Goal: Information Seeking & Learning: Learn about a topic

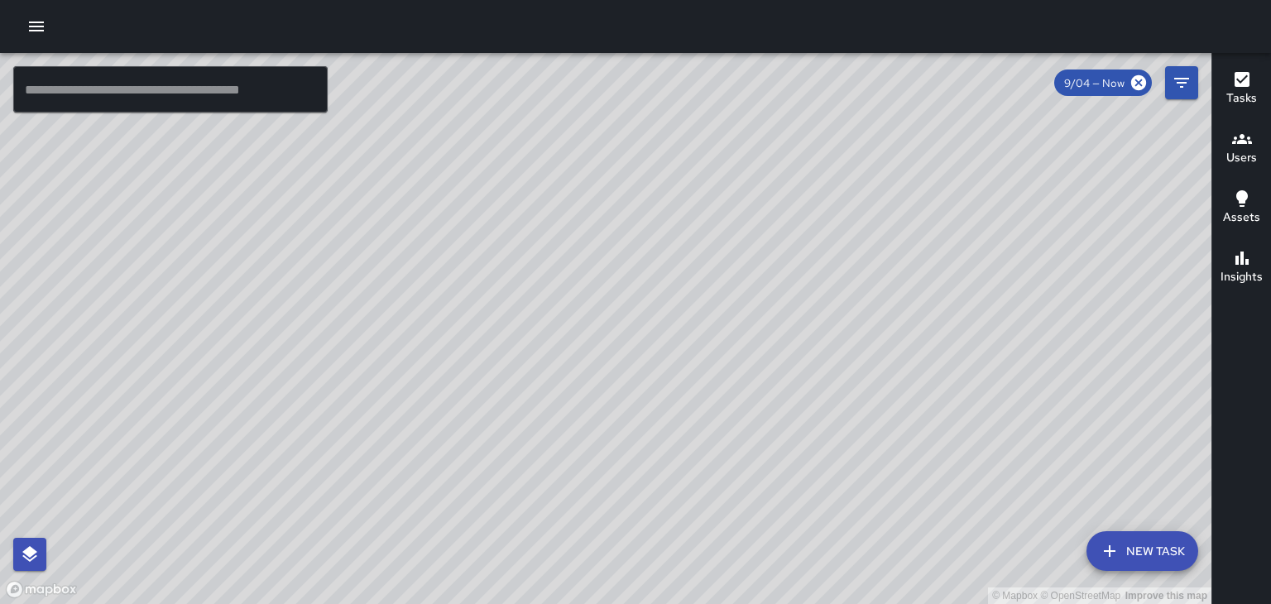
click at [40, 26] on icon "button" at bounding box center [36, 27] width 20 height 20
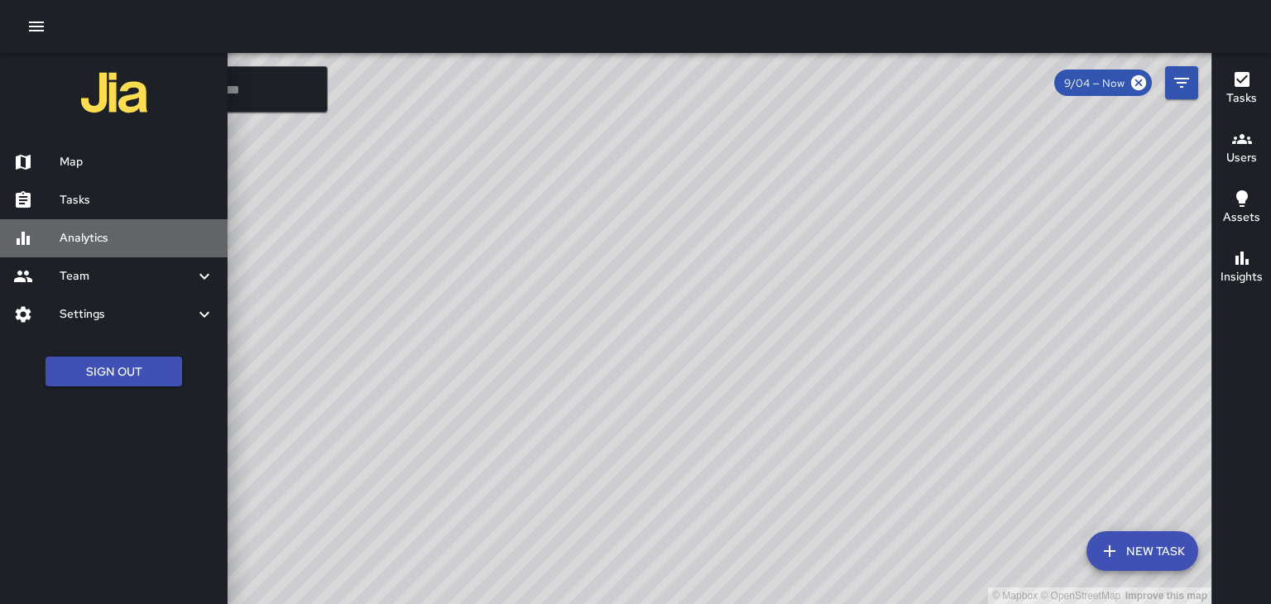
click at [60, 227] on div "Analytics" at bounding box center [114, 238] width 228 height 38
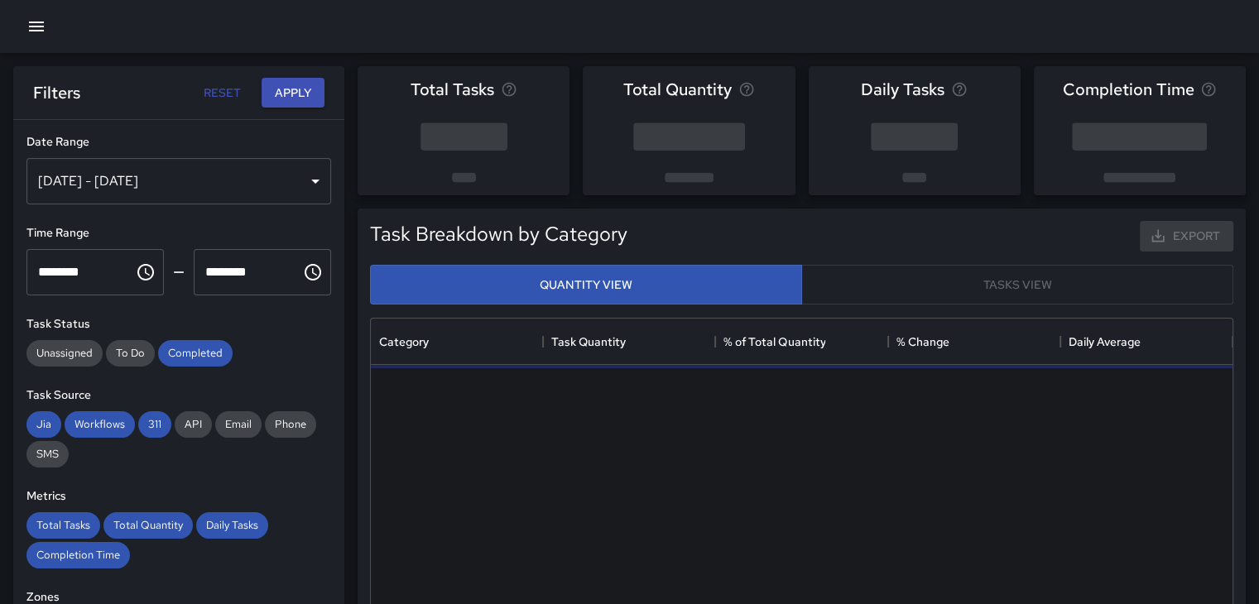
scroll to position [483, 848]
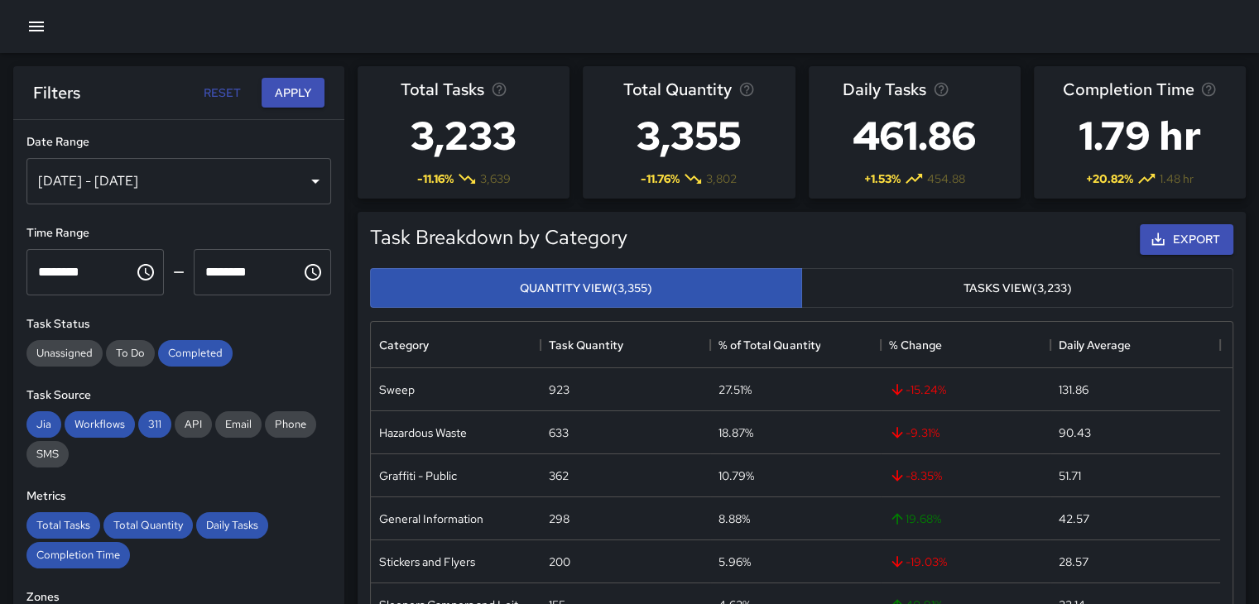
click at [302, 173] on div "[DATE] - [DATE]" at bounding box center [178, 181] width 305 height 46
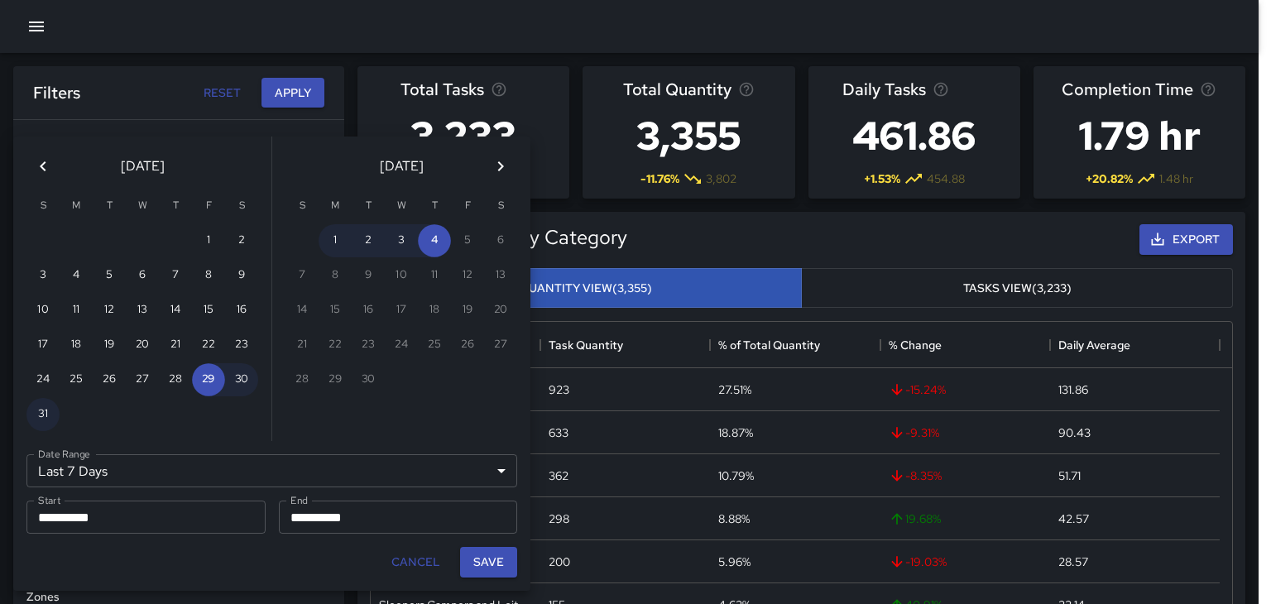
click at [41, 173] on icon "Previous month" at bounding box center [43, 166] width 20 height 20
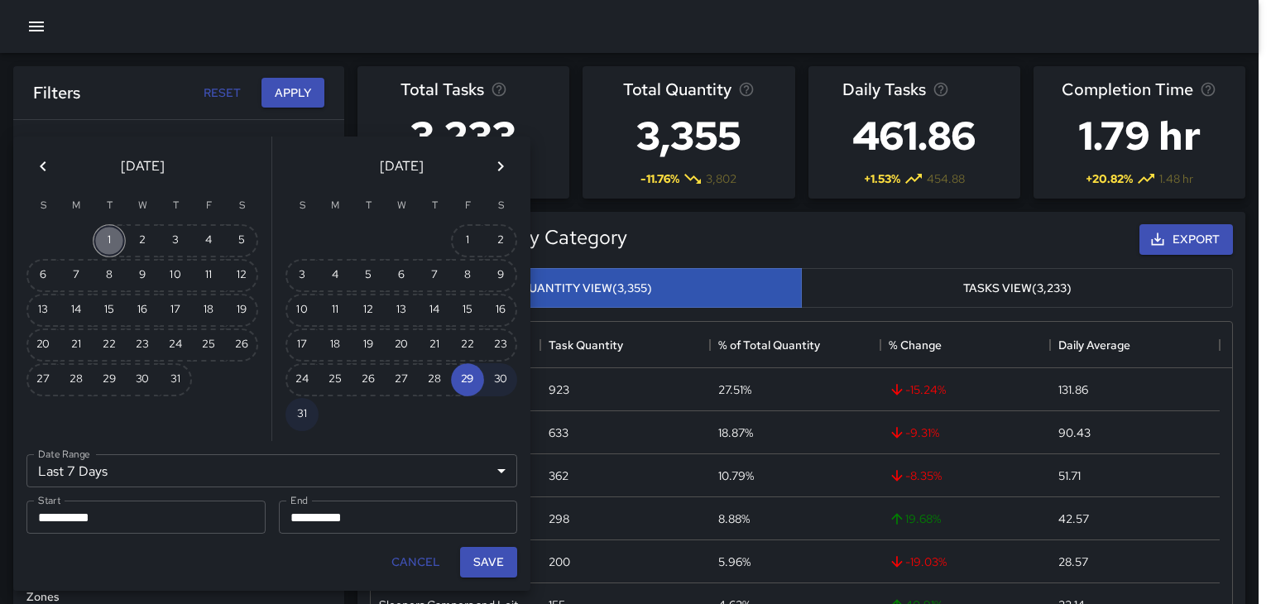
click at [116, 228] on button "1" at bounding box center [109, 240] width 33 height 33
type input "******"
type input "**********"
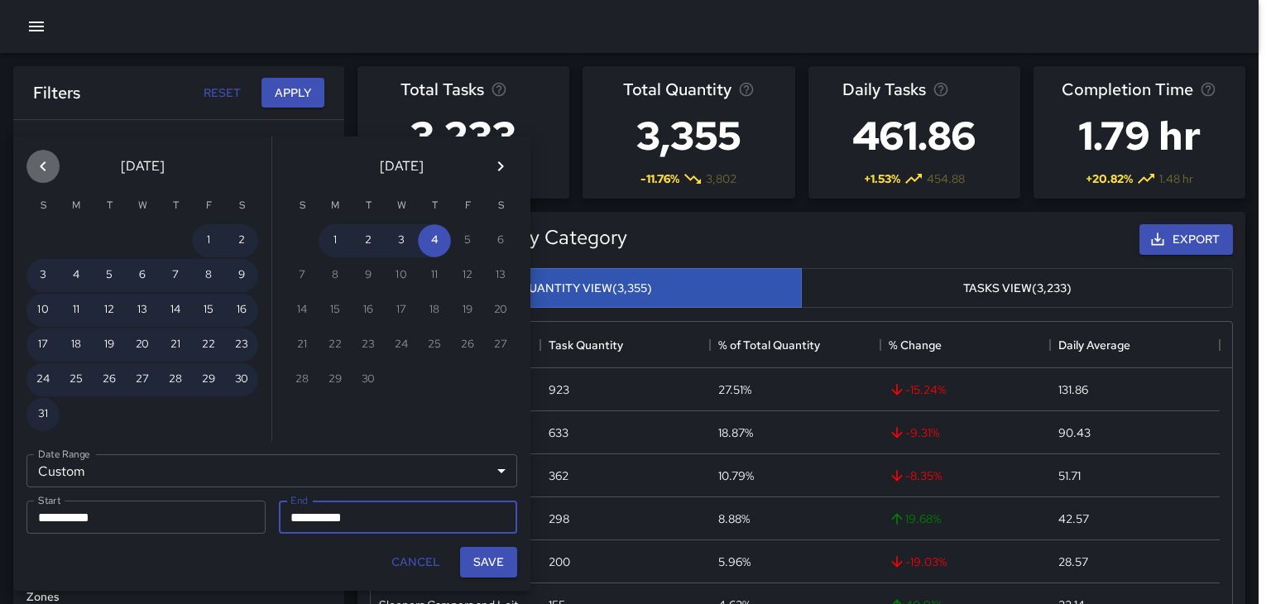
click at [48, 164] on icon "Previous month" at bounding box center [43, 166] width 20 height 20
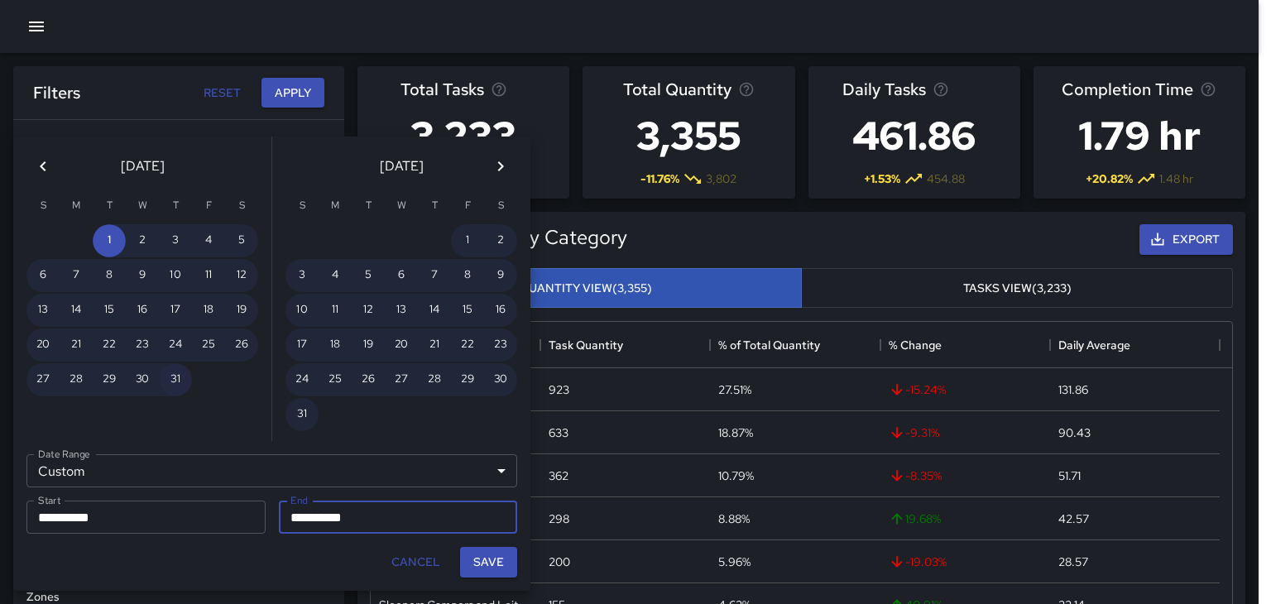
click at [189, 374] on button "31" at bounding box center [175, 379] width 33 height 33
type input "**********"
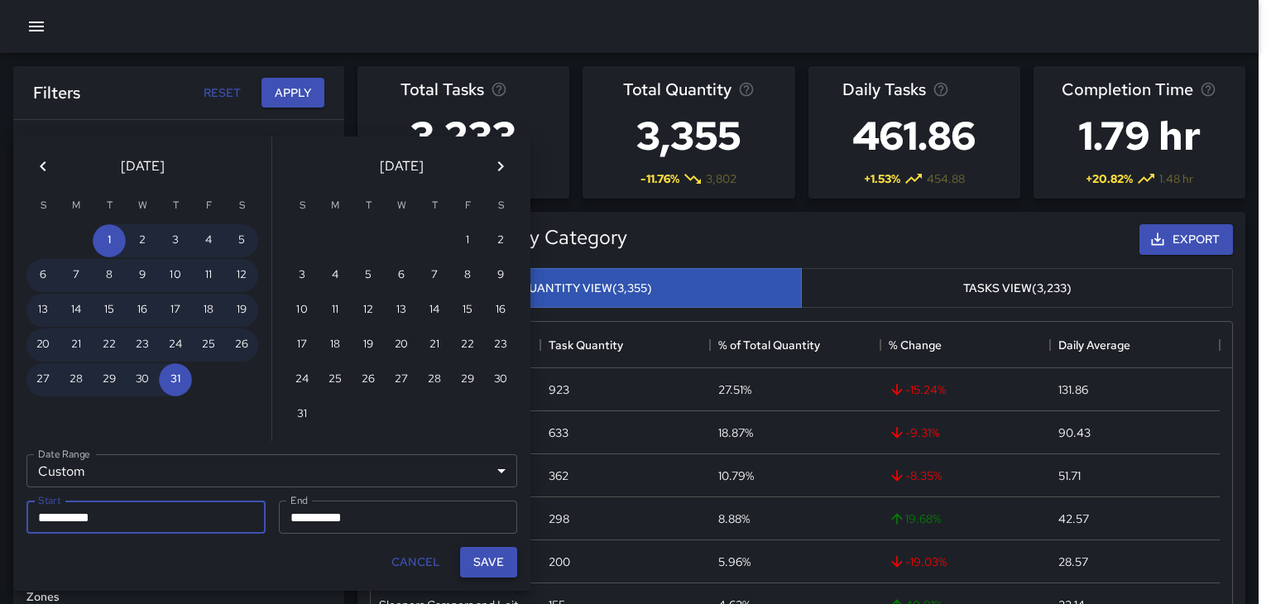
click at [486, 554] on button "Save" at bounding box center [488, 562] width 57 height 31
type input "**********"
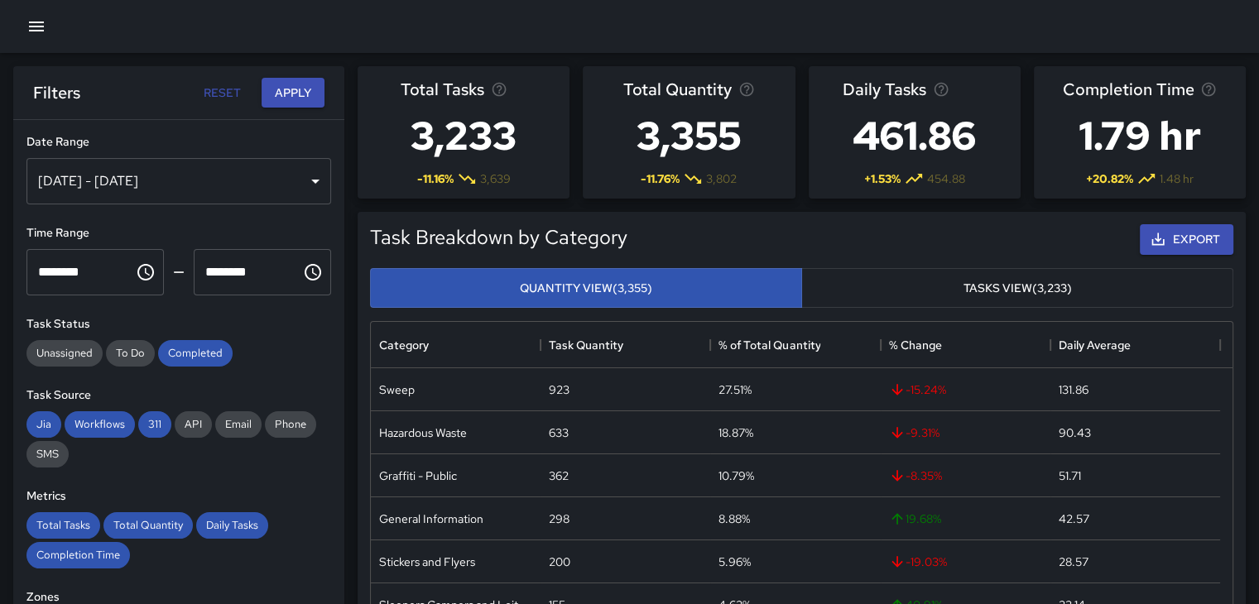
scroll to position [13, 13]
click at [262, 91] on button "Apply" at bounding box center [293, 93] width 63 height 31
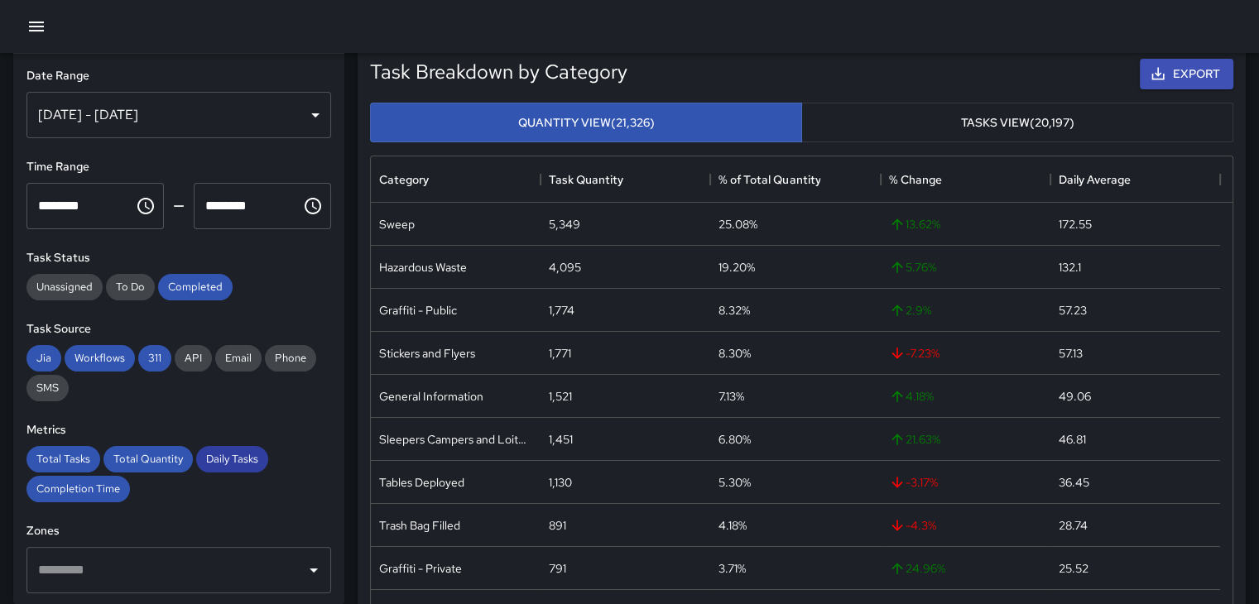
scroll to position [0, 0]
click at [305, 116] on div "[DATE] - [DATE]" at bounding box center [178, 115] width 305 height 46
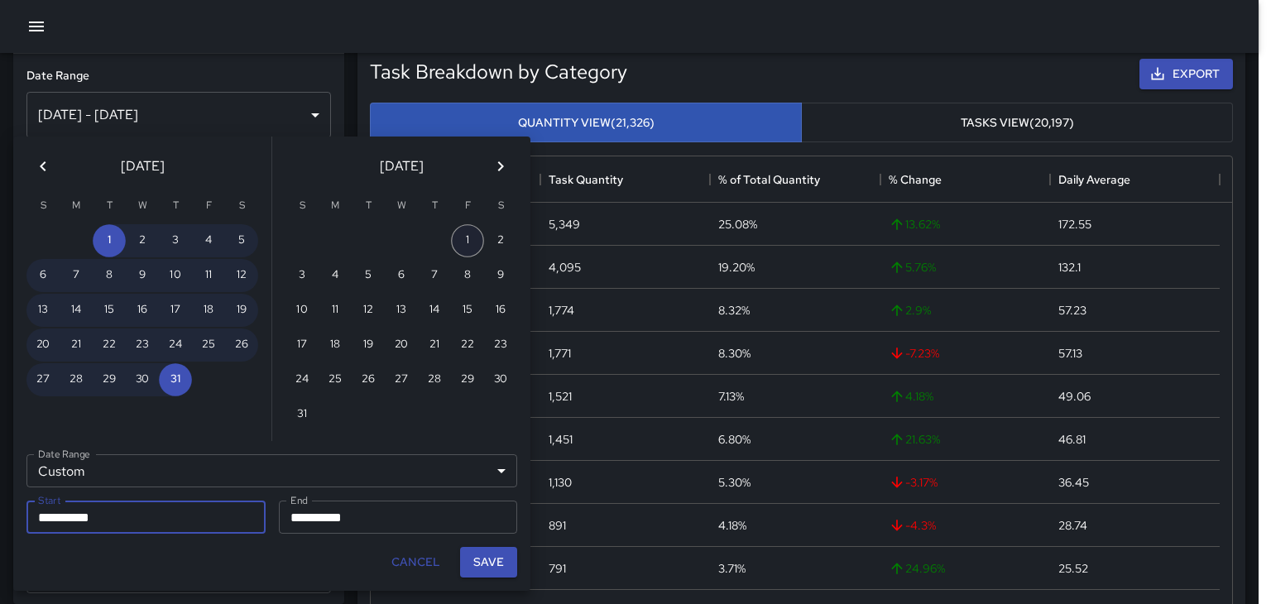
click at [455, 234] on button "1" at bounding box center [467, 240] width 33 height 33
type input "**********"
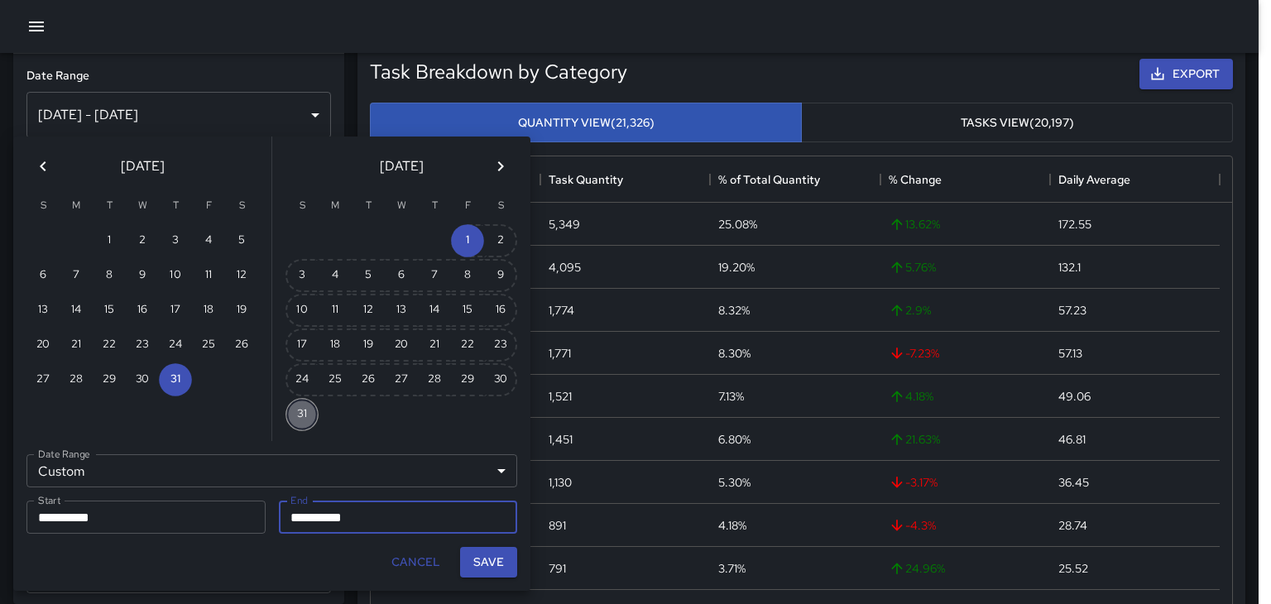
click at [291, 408] on button "31" at bounding box center [302, 414] width 33 height 33
type input "**********"
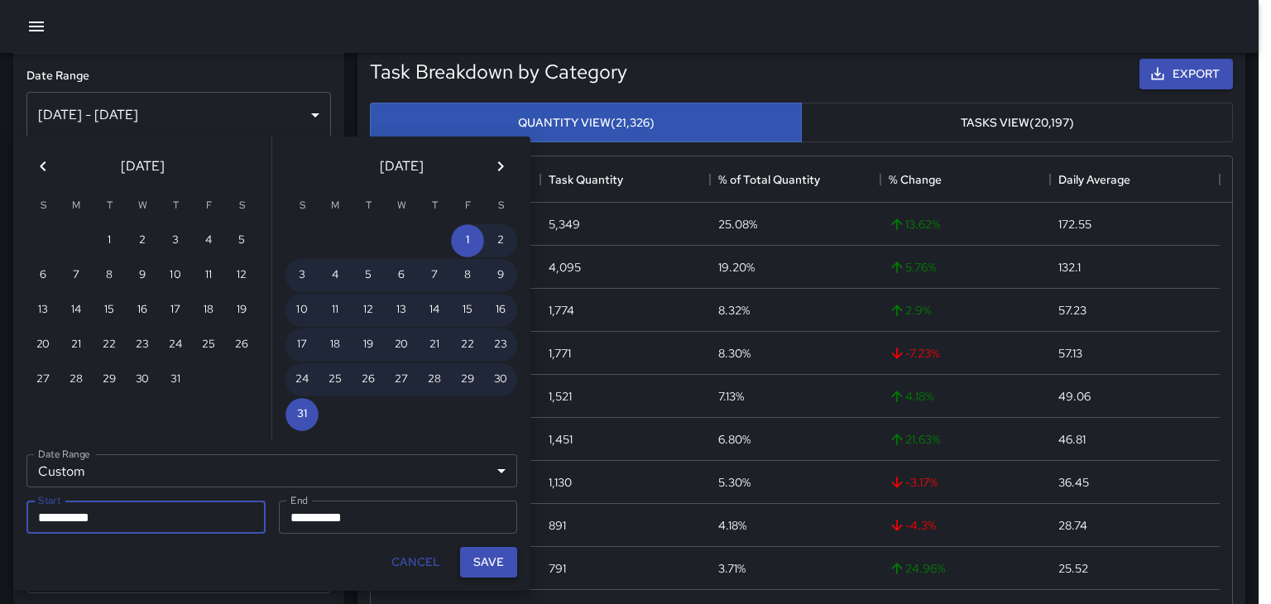
click at [493, 564] on button "Save" at bounding box center [488, 562] width 57 height 31
type input "**********"
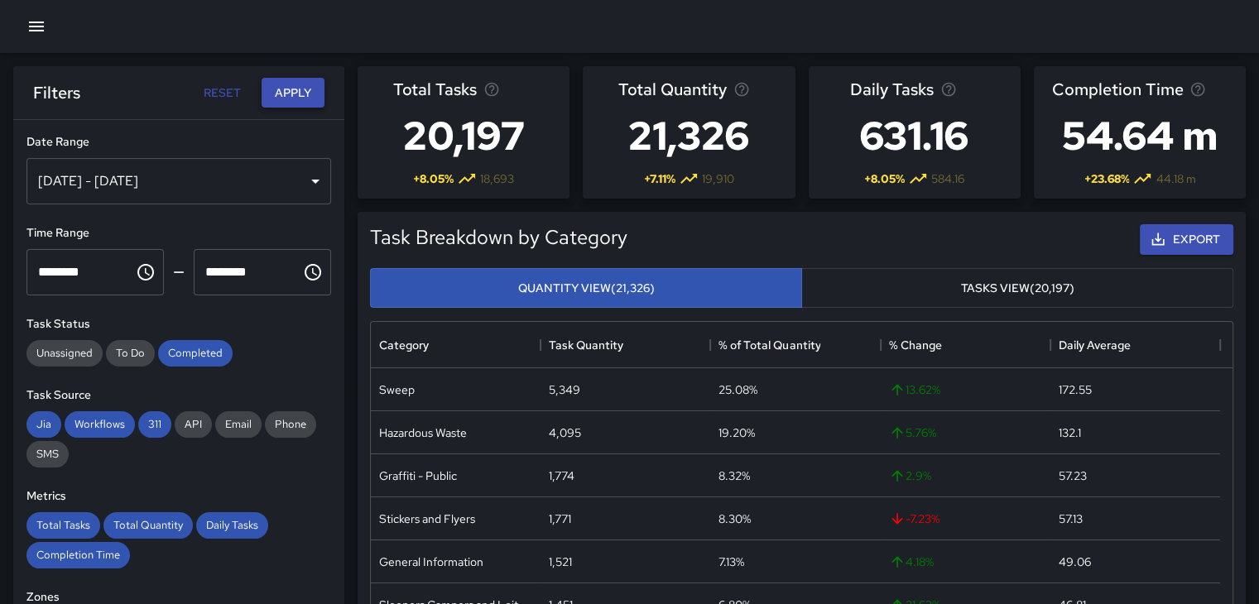
click at [293, 94] on button "Apply" at bounding box center [293, 93] width 63 height 31
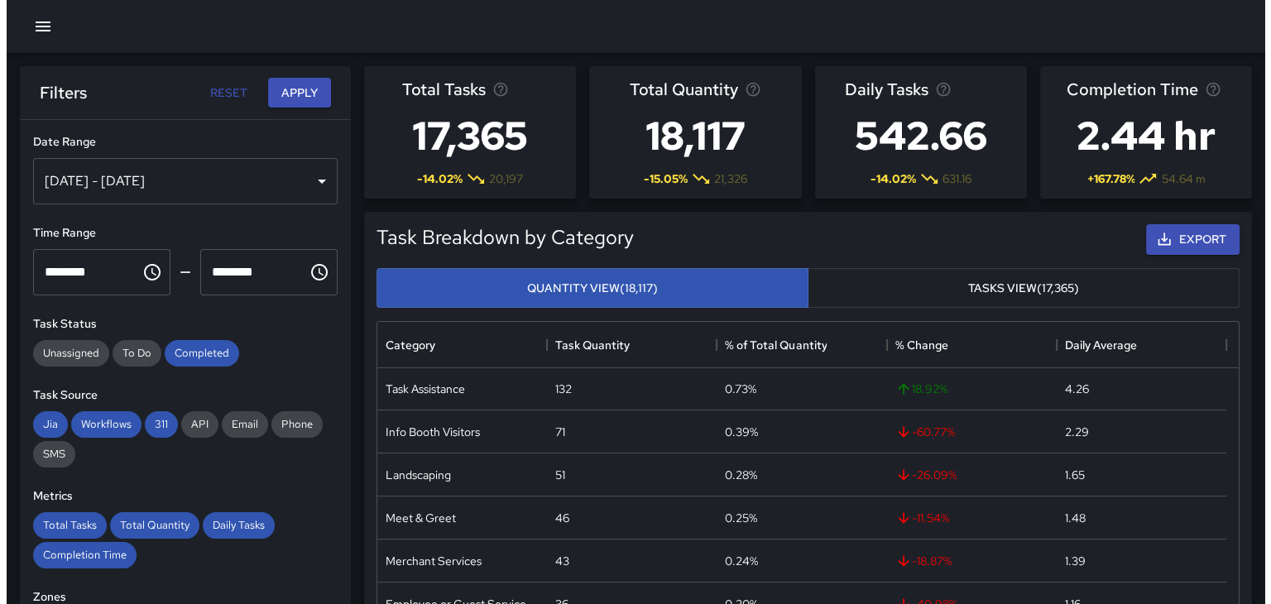
scroll to position [521, 0]
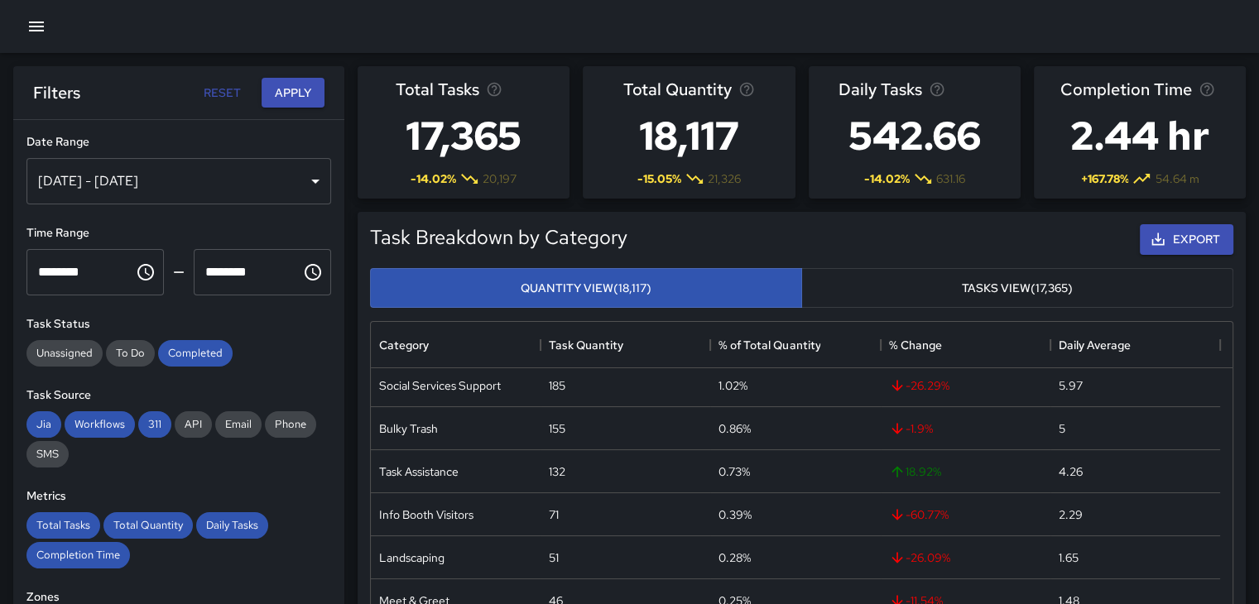
click at [39, 17] on icon "button" at bounding box center [36, 27] width 20 height 20
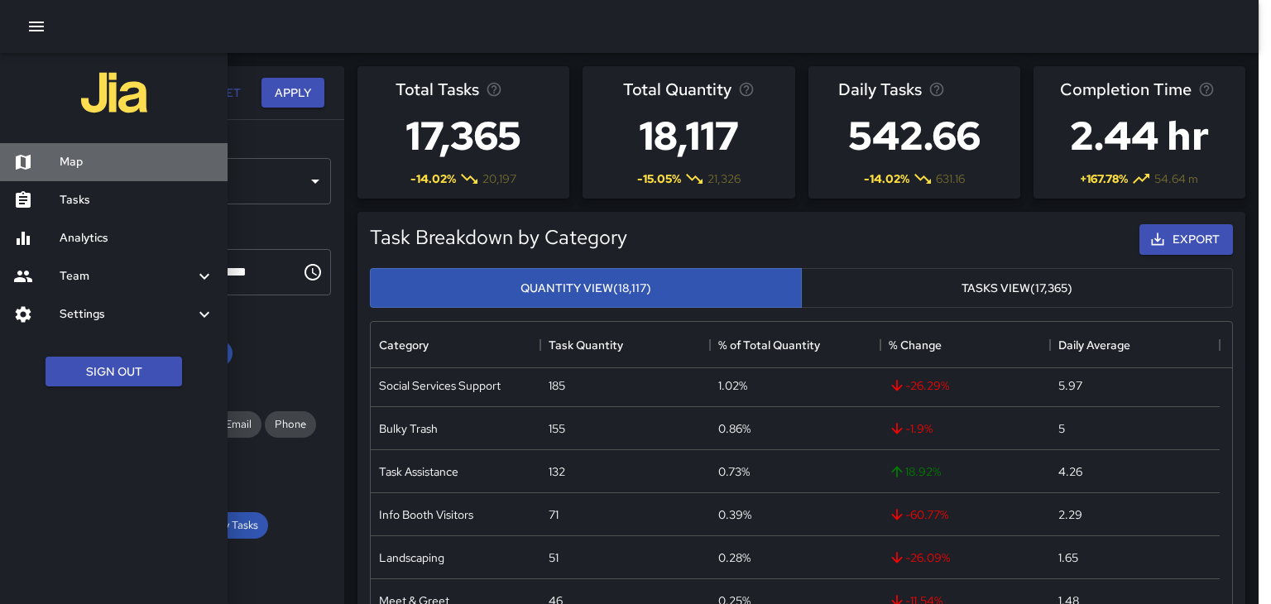
click at [66, 160] on h6 "Map" at bounding box center [137, 162] width 155 height 18
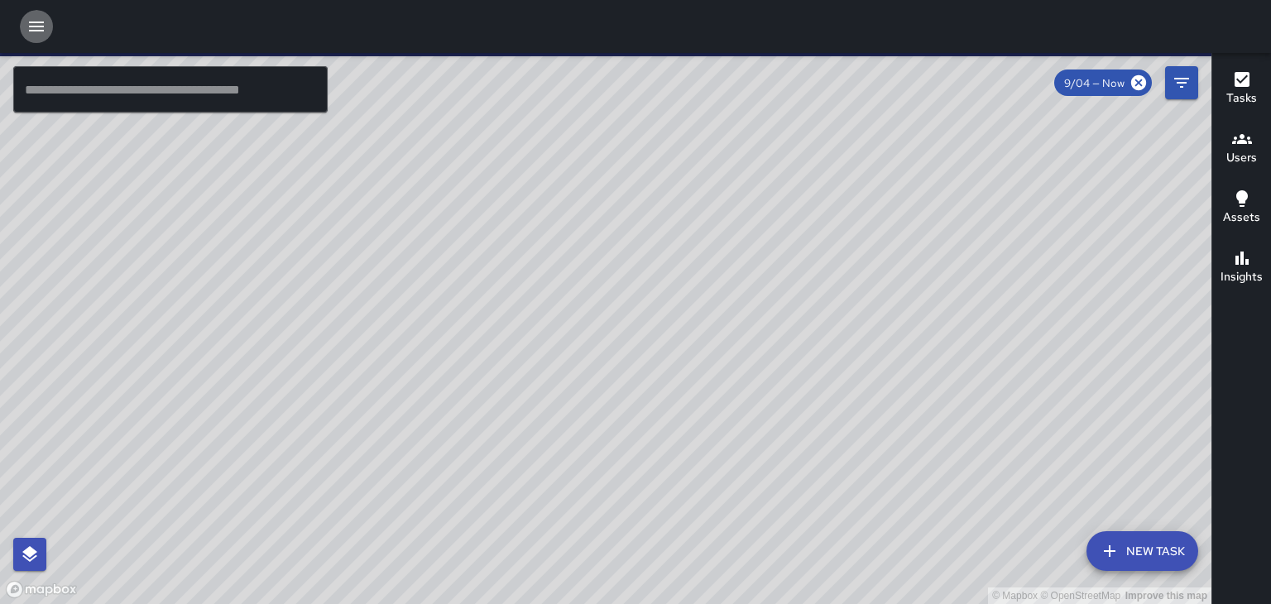
click at [33, 21] on icon "button" at bounding box center [36, 27] width 20 height 20
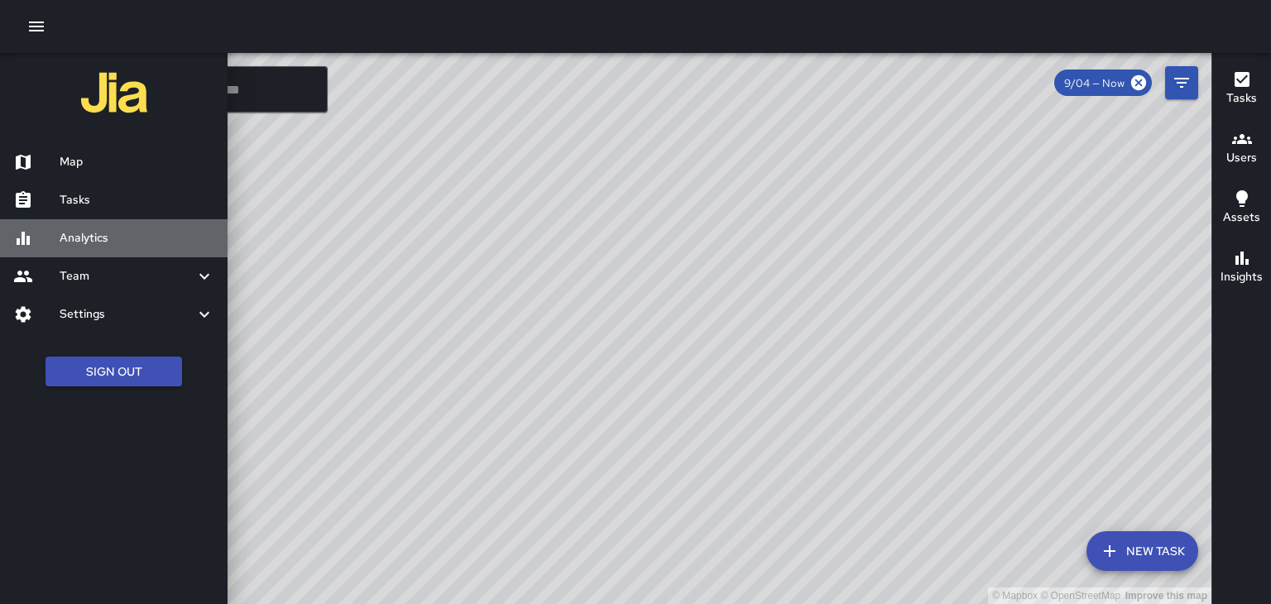
click at [66, 234] on h6 "Analytics" at bounding box center [137, 238] width 155 height 18
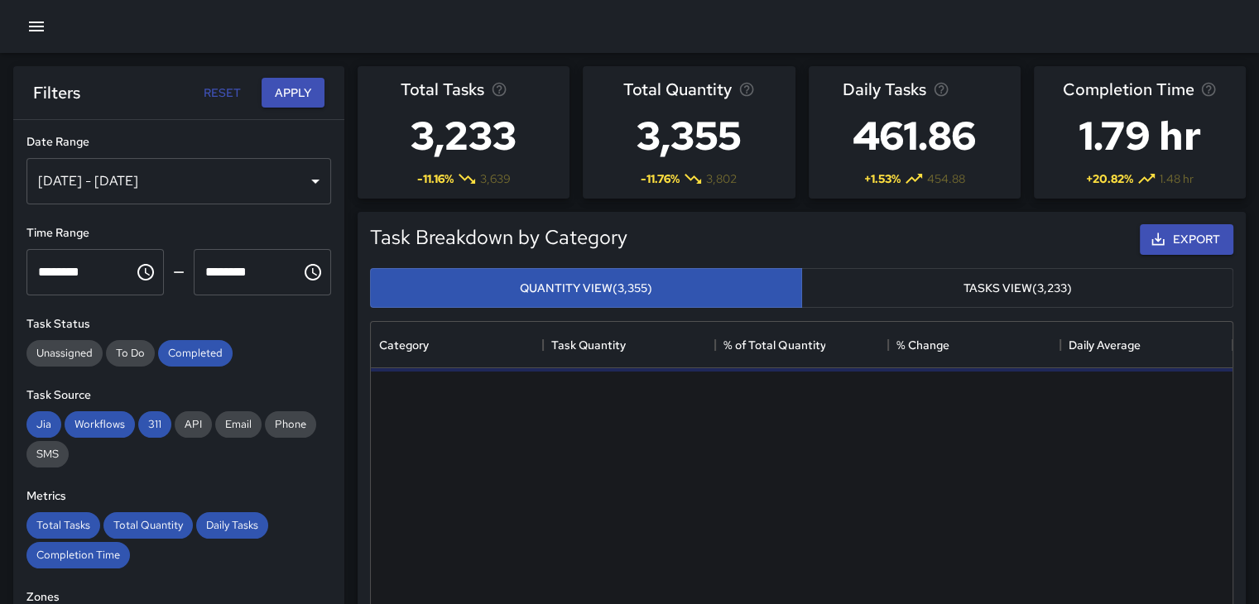
scroll to position [483, 848]
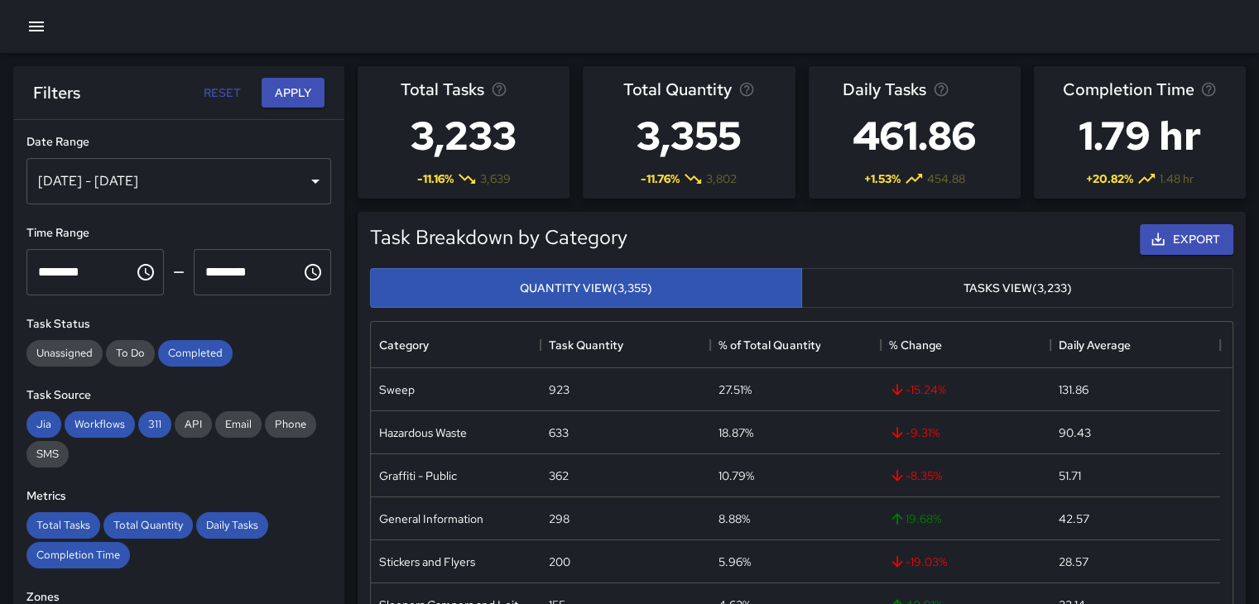
click at [36, 22] on icon "button" at bounding box center [36, 27] width 15 height 10
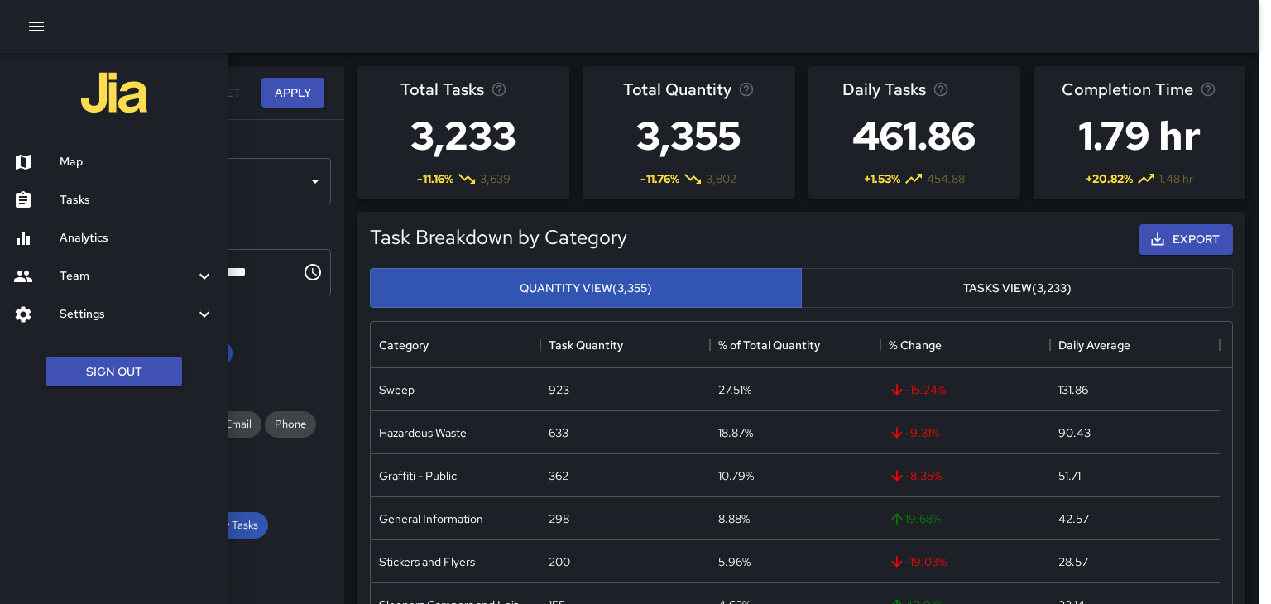
click at [341, 87] on div at bounding box center [635, 302] width 1271 height 604
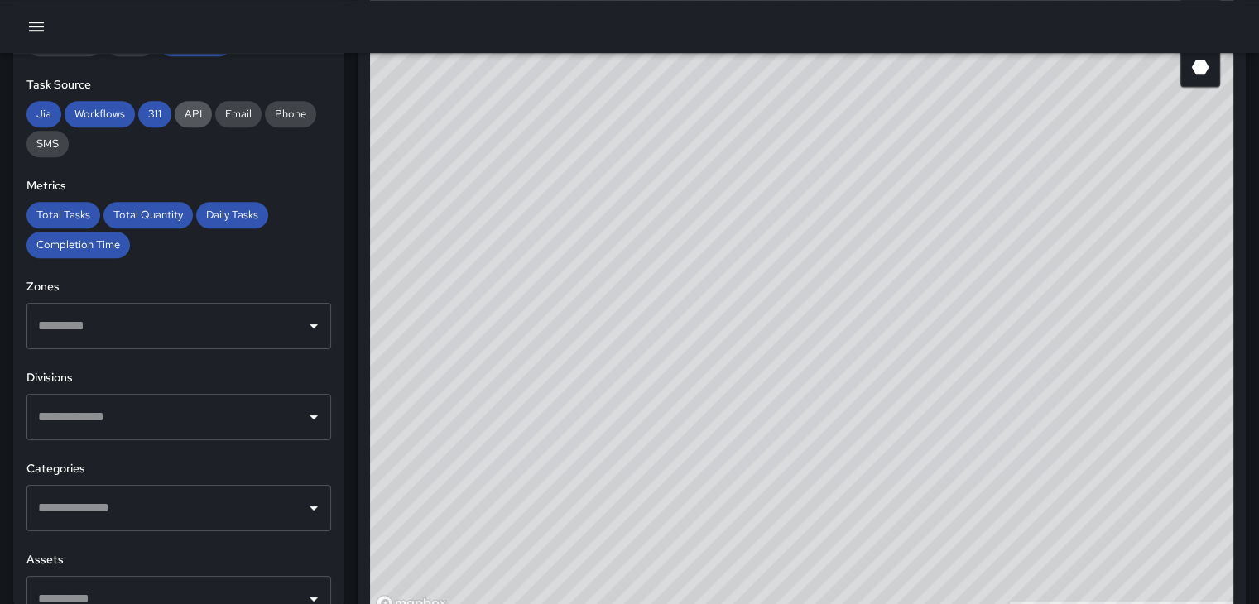
scroll to position [248, 0]
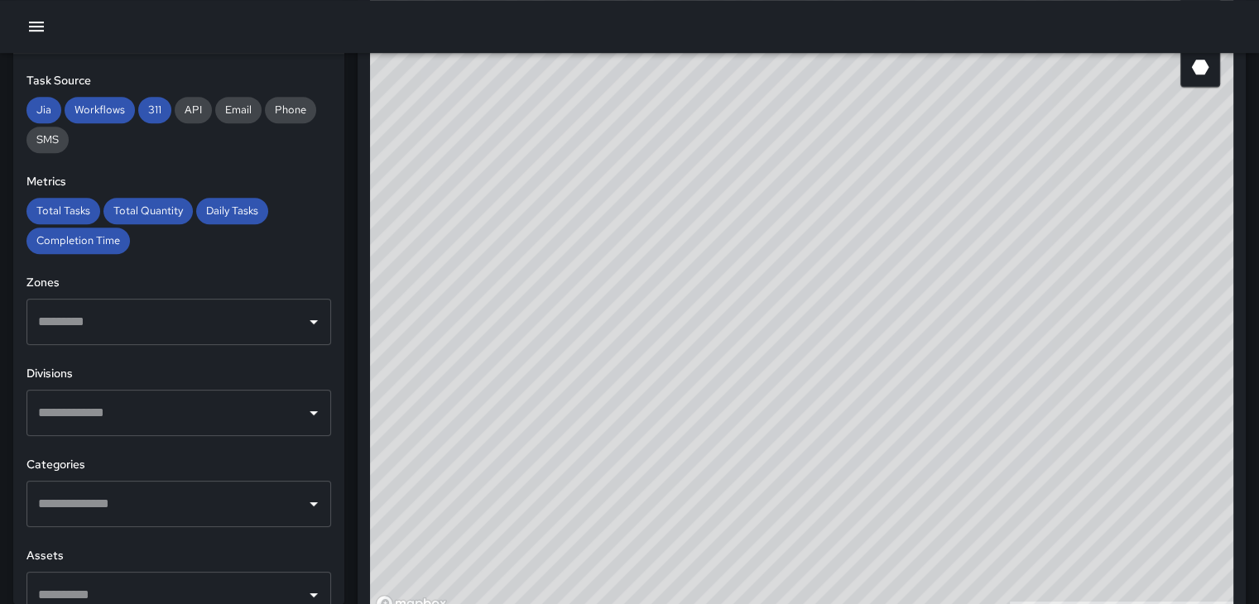
click at [304, 507] on icon "Open" at bounding box center [314, 504] width 20 height 20
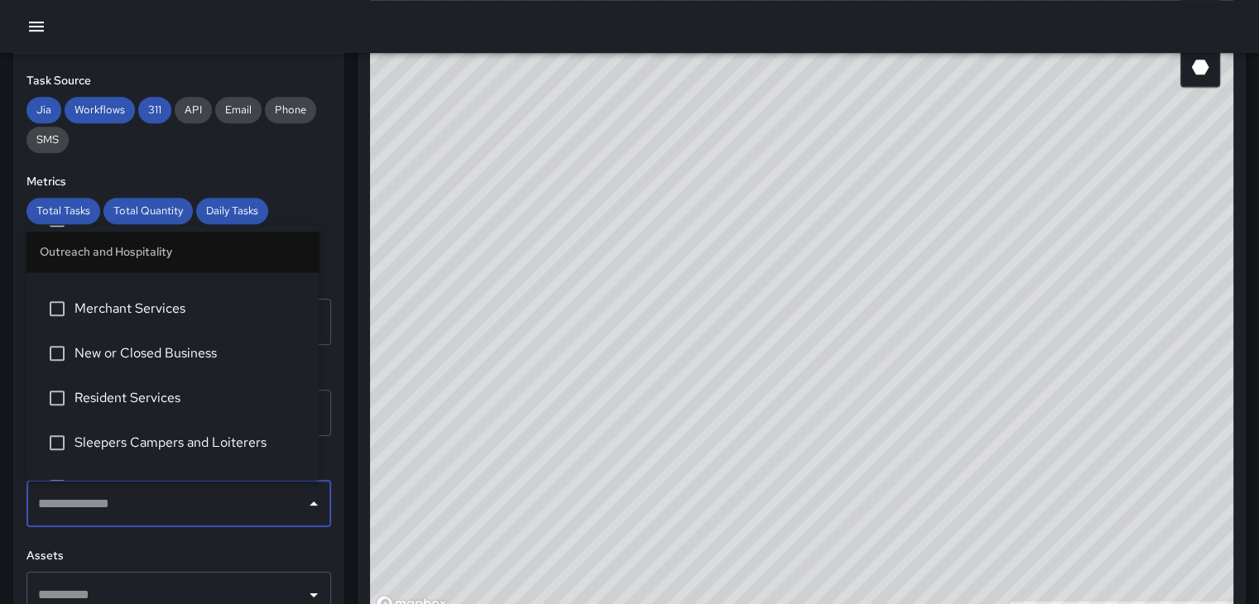
scroll to position [1407, 0]
click at [98, 433] on span "Sleepers Campers and Loiterers" at bounding box center [189, 441] width 231 height 20
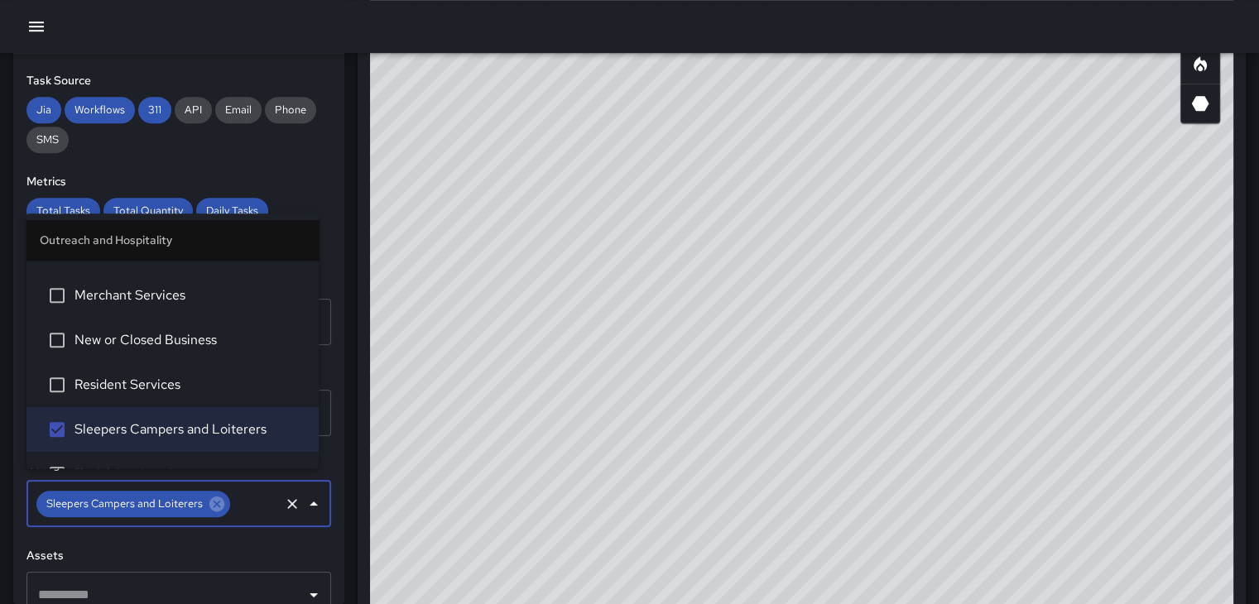
scroll to position [910, 0]
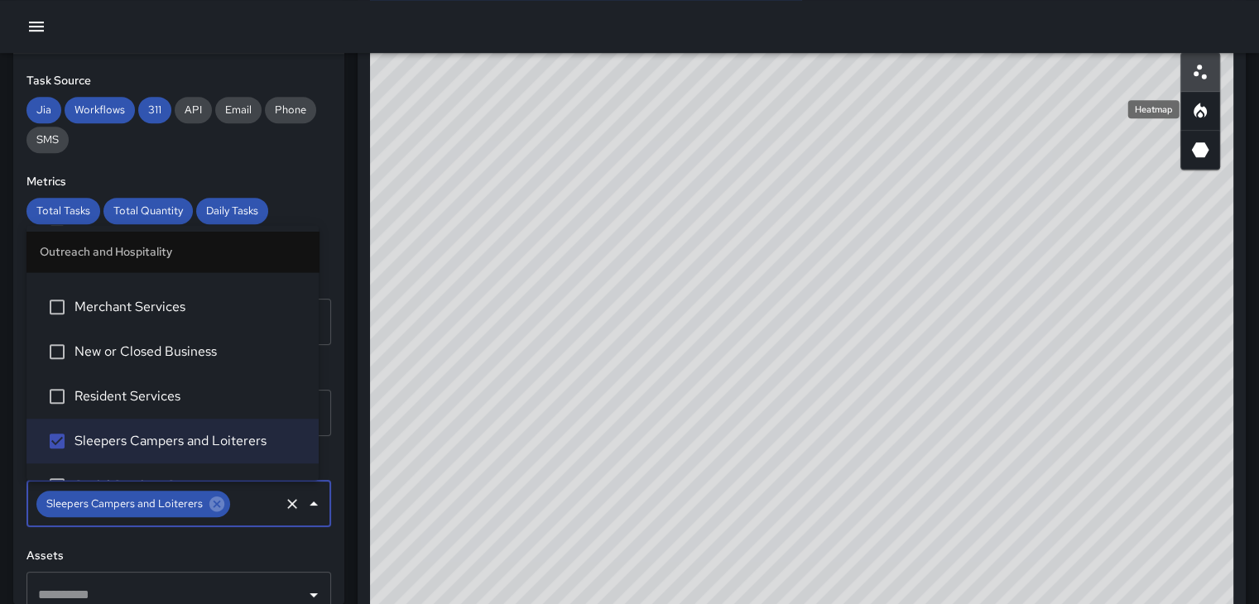
click at [1205, 103] on icon "Heatmap" at bounding box center [1200, 111] width 20 height 20
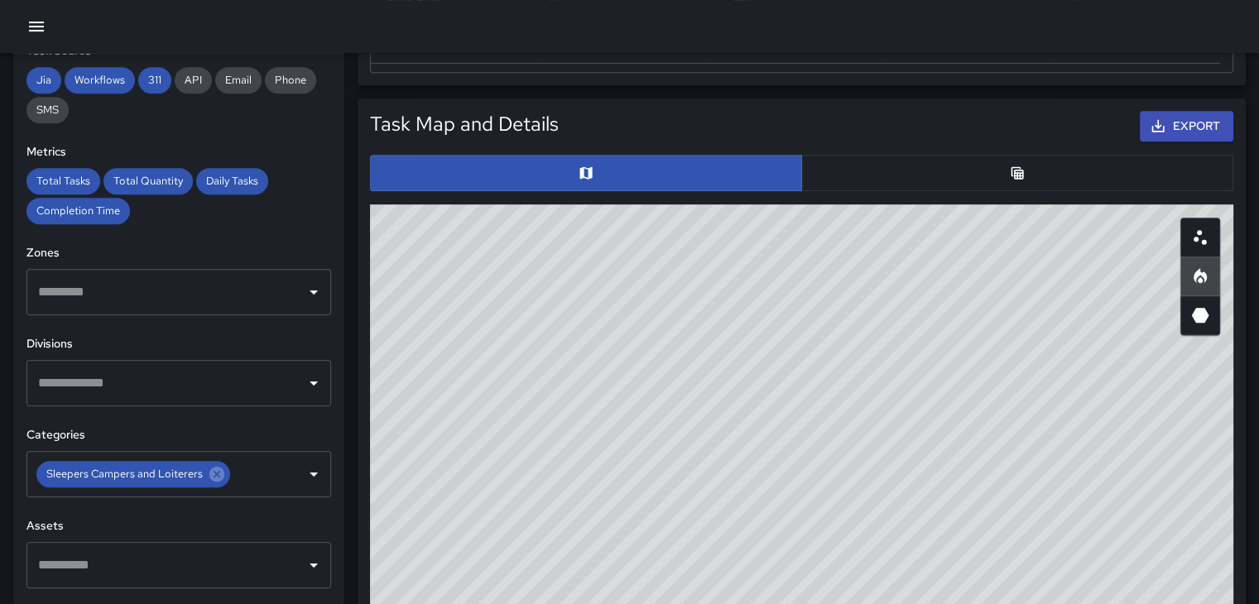
scroll to position [331, 0]
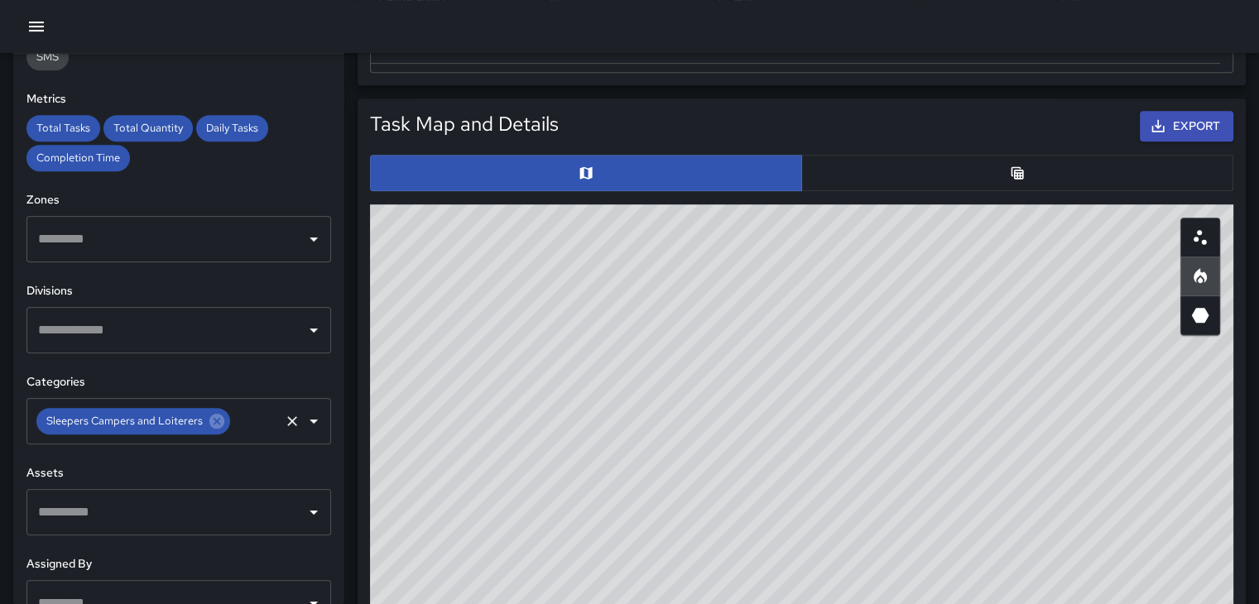
click at [306, 420] on icon "Open" at bounding box center [314, 421] width 20 height 20
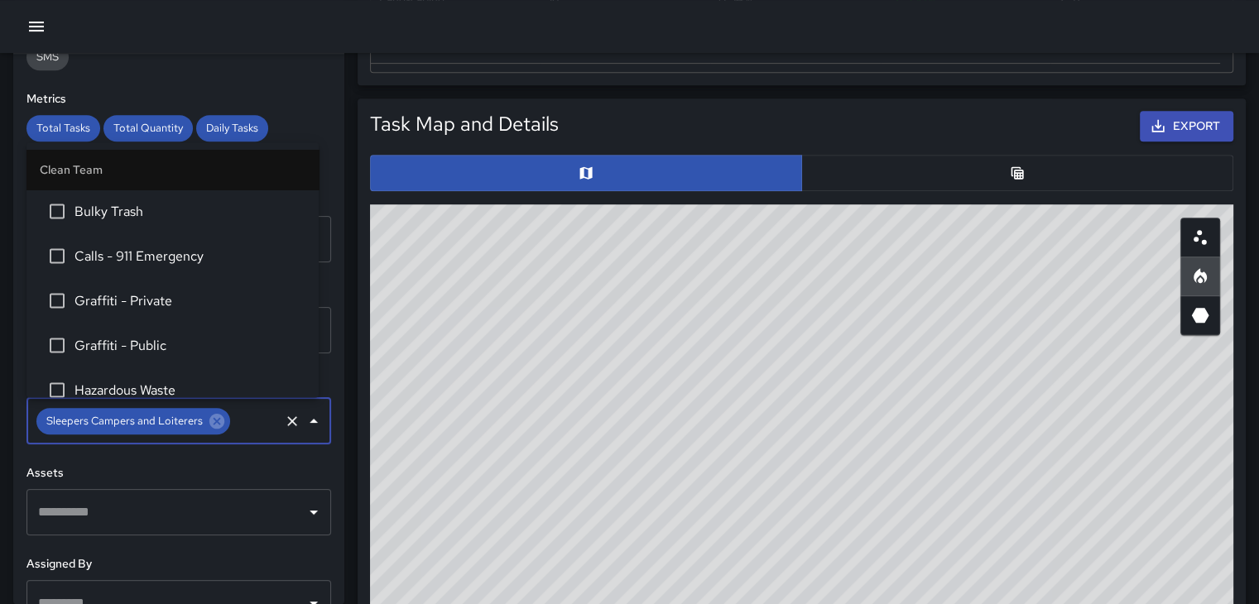
scroll to position [1390, 0]
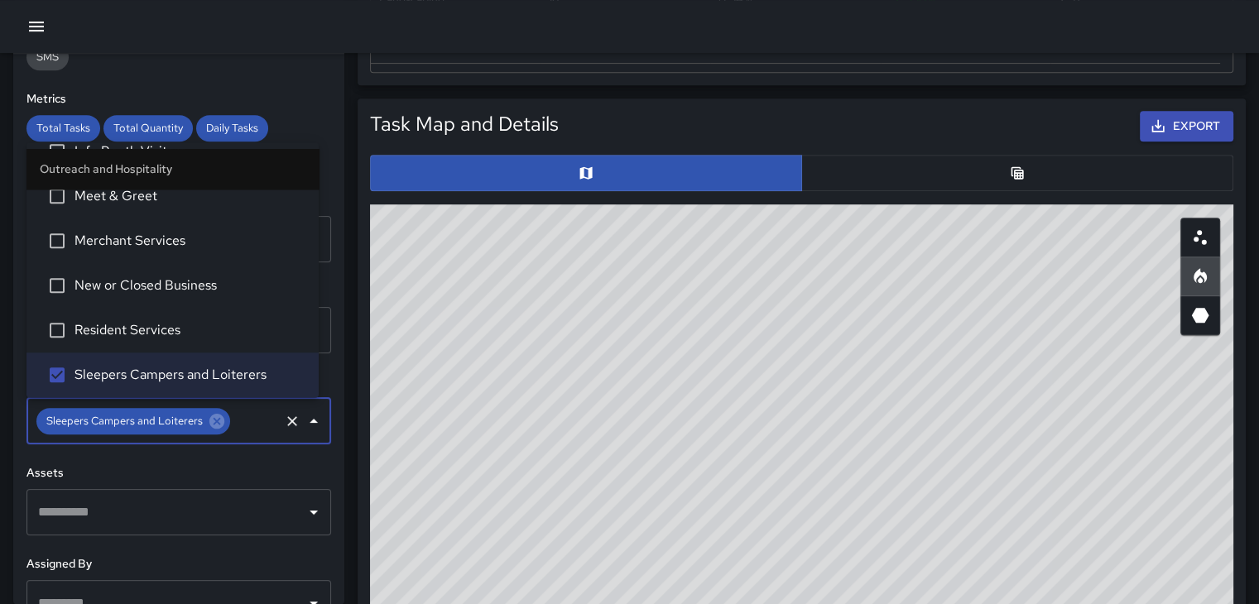
click at [162, 328] on span "Resident Services" at bounding box center [189, 330] width 231 height 20
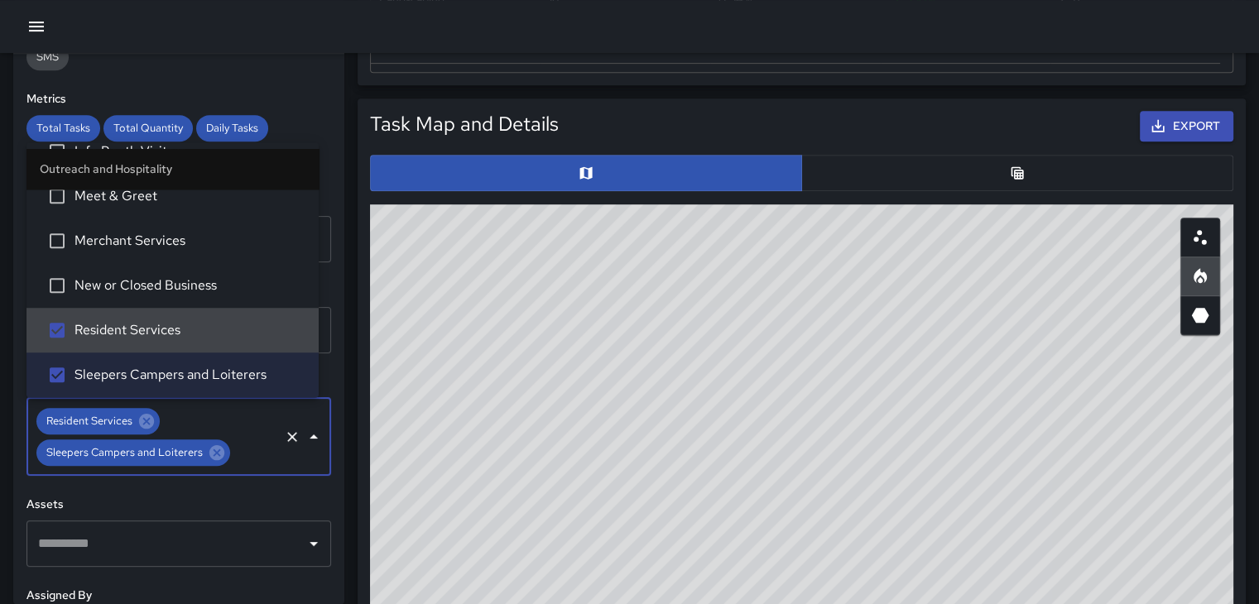
click at [130, 333] on span "Resident Services" at bounding box center [189, 330] width 231 height 20
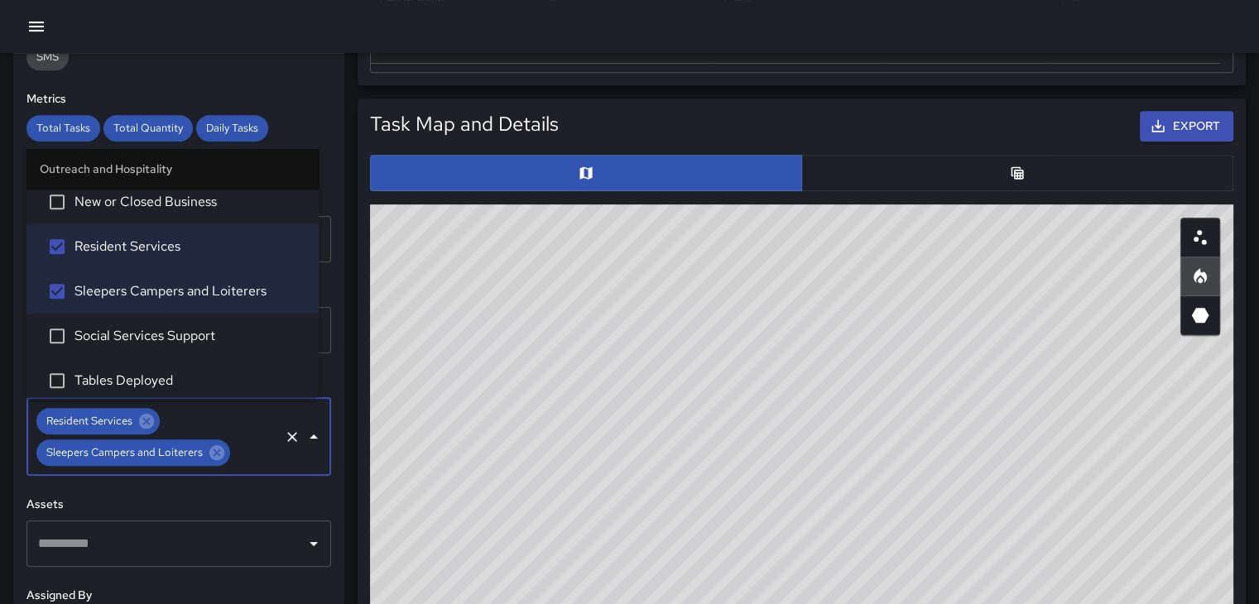
scroll to position [1473, 0]
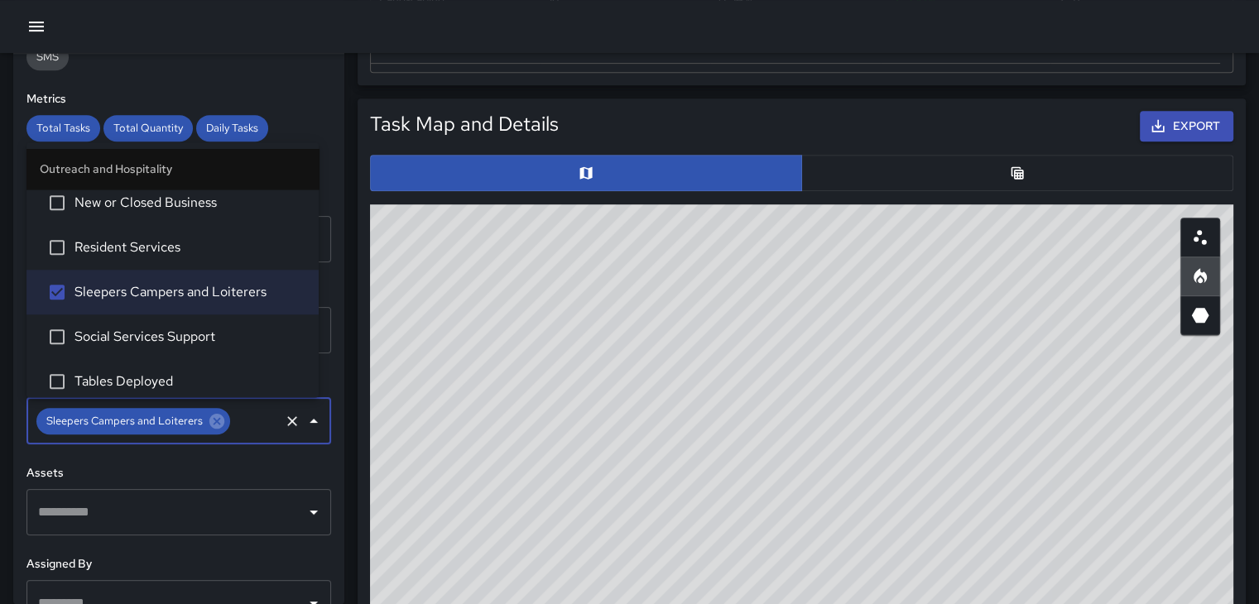
click at [265, 431] on div "Sleepers Campers and Loiterers ​" at bounding box center [178, 421] width 305 height 46
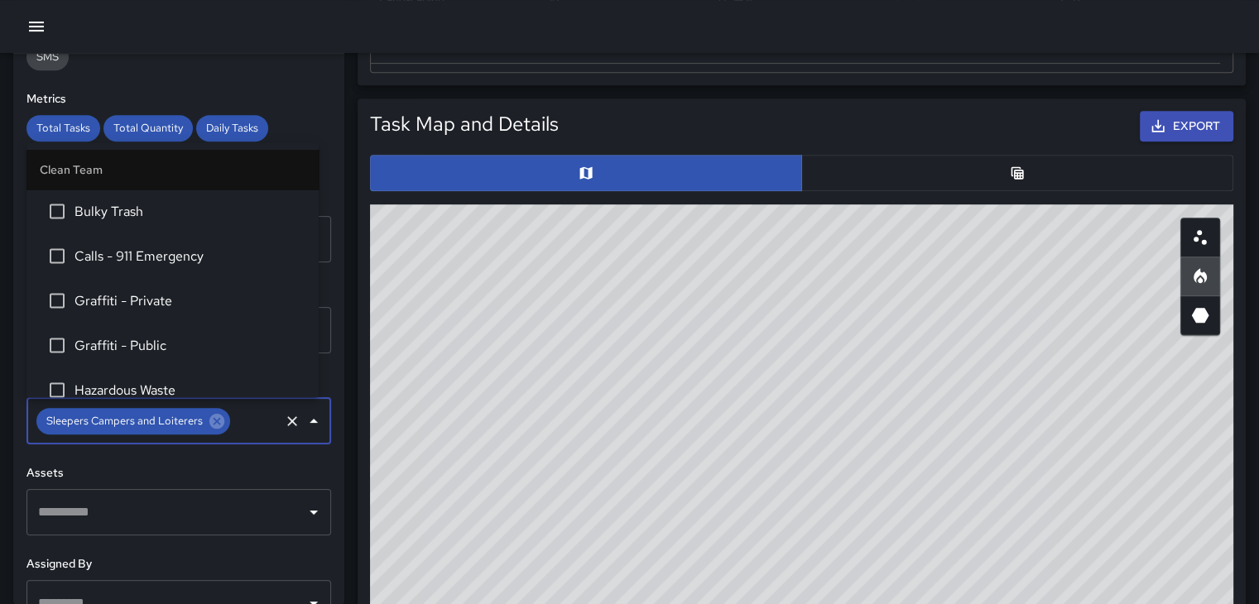
scroll to position [1390, 0]
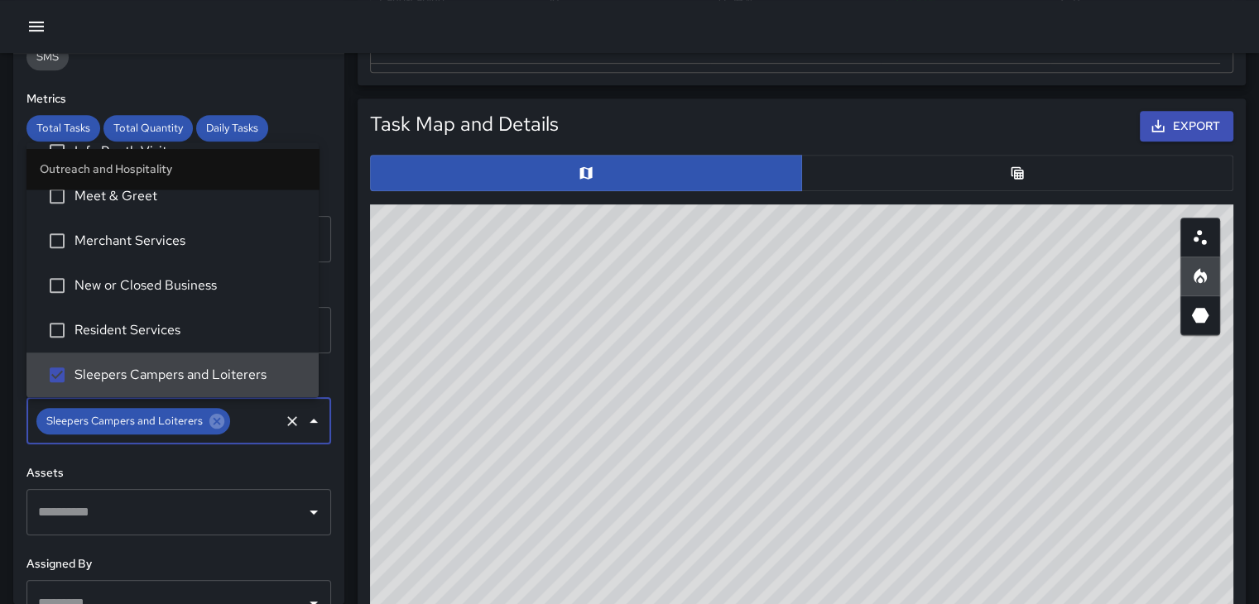
click at [306, 425] on icon "Close" at bounding box center [314, 421] width 20 height 20
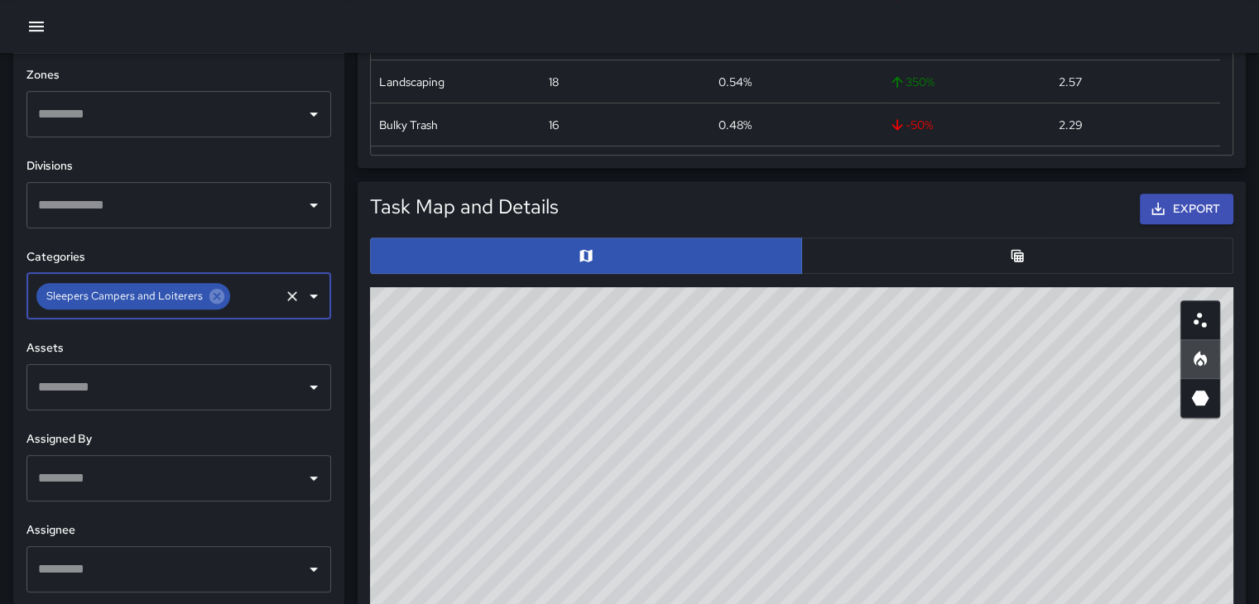
scroll to position [457, 0]
drag, startPoint x: 381, startPoint y: 325, endPoint x: 395, endPoint y: 321, distance: 14.7
click at [1196, 318] on icon "Scatterplot" at bounding box center [1200, 320] width 20 height 20
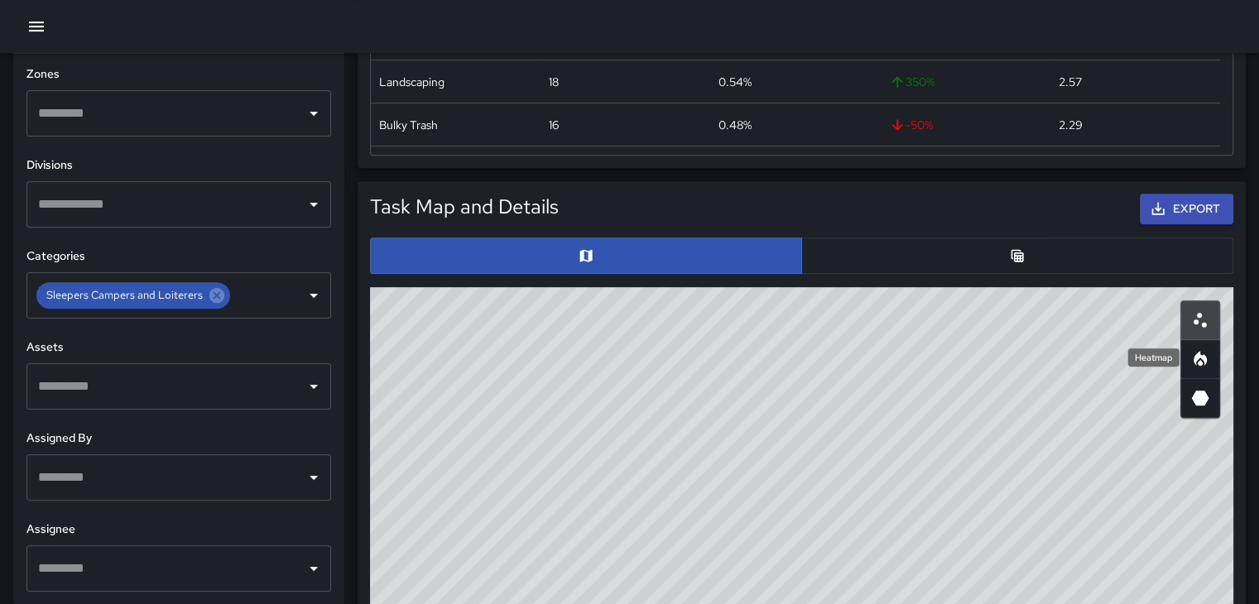
click at [1208, 350] on icon "Heatmap" at bounding box center [1200, 359] width 20 height 20
click at [287, 295] on icon "Clear" at bounding box center [292, 296] width 10 height 10
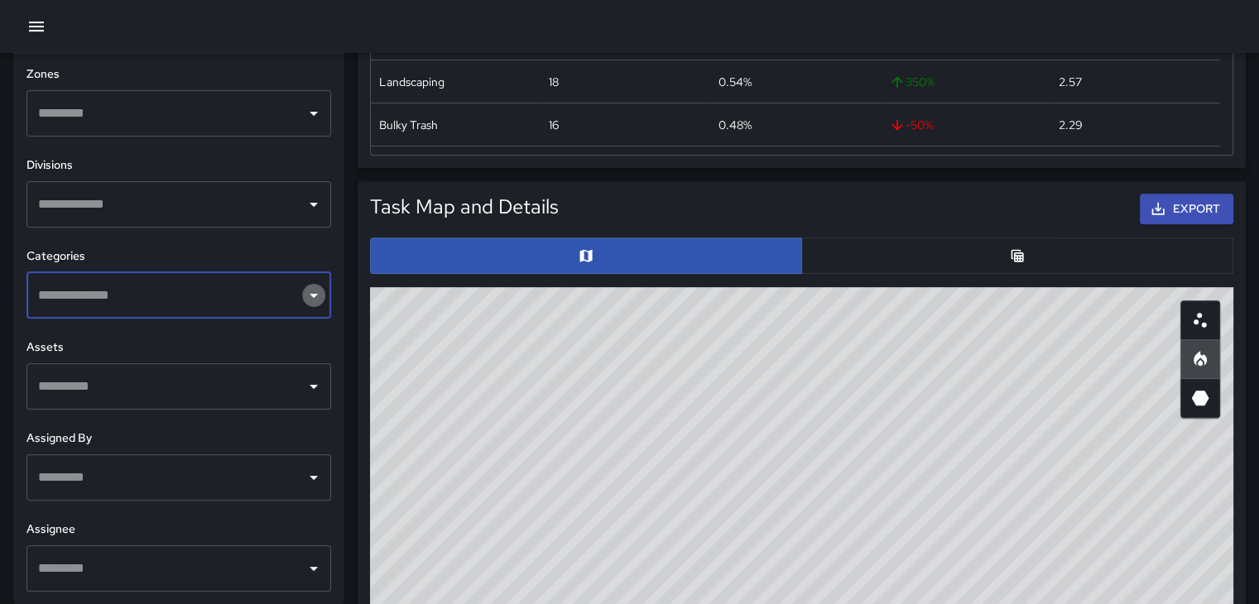
click at [310, 295] on icon "Open" at bounding box center [314, 296] width 8 height 4
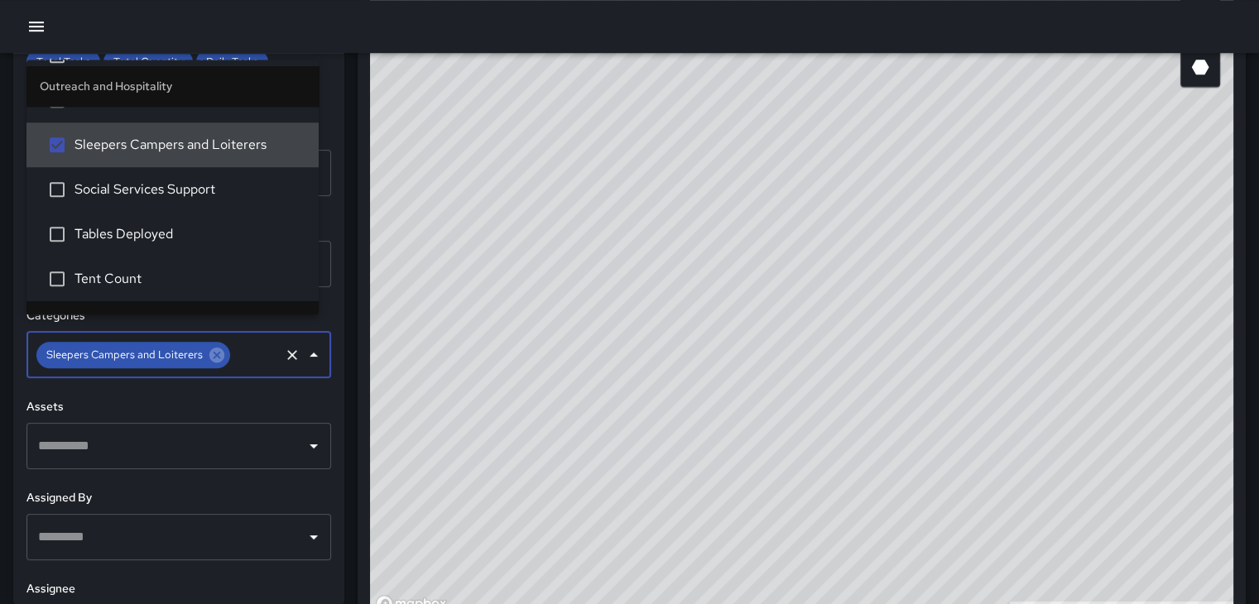
scroll to position [414, 0]
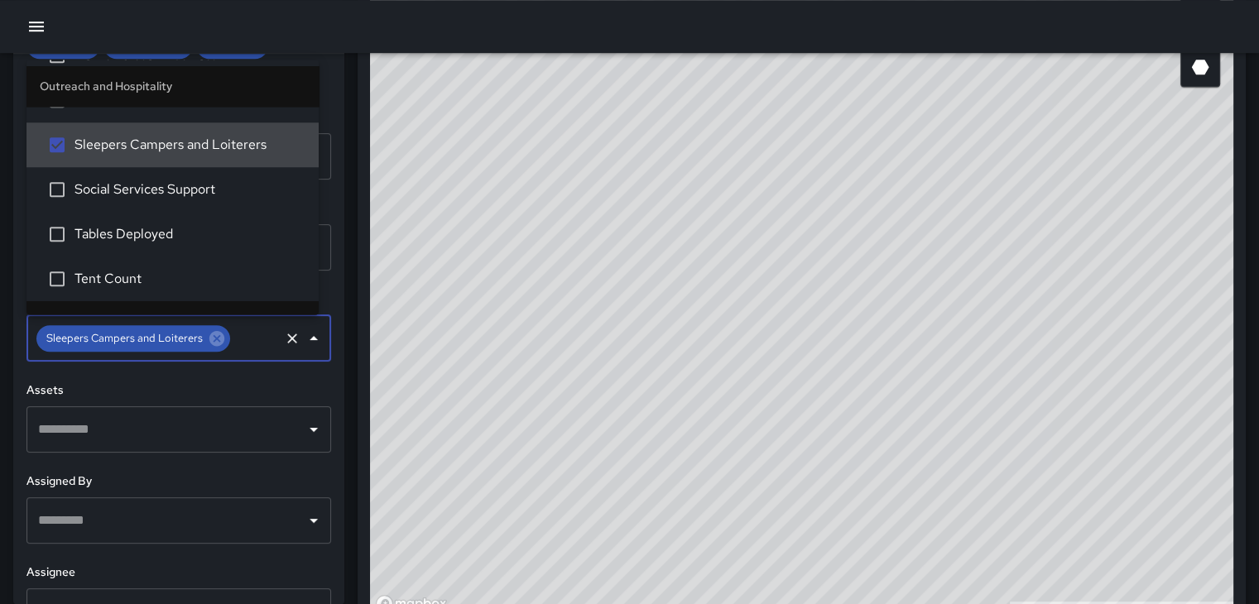
click at [304, 339] on icon "Close" at bounding box center [314, 339] width 20 height 20
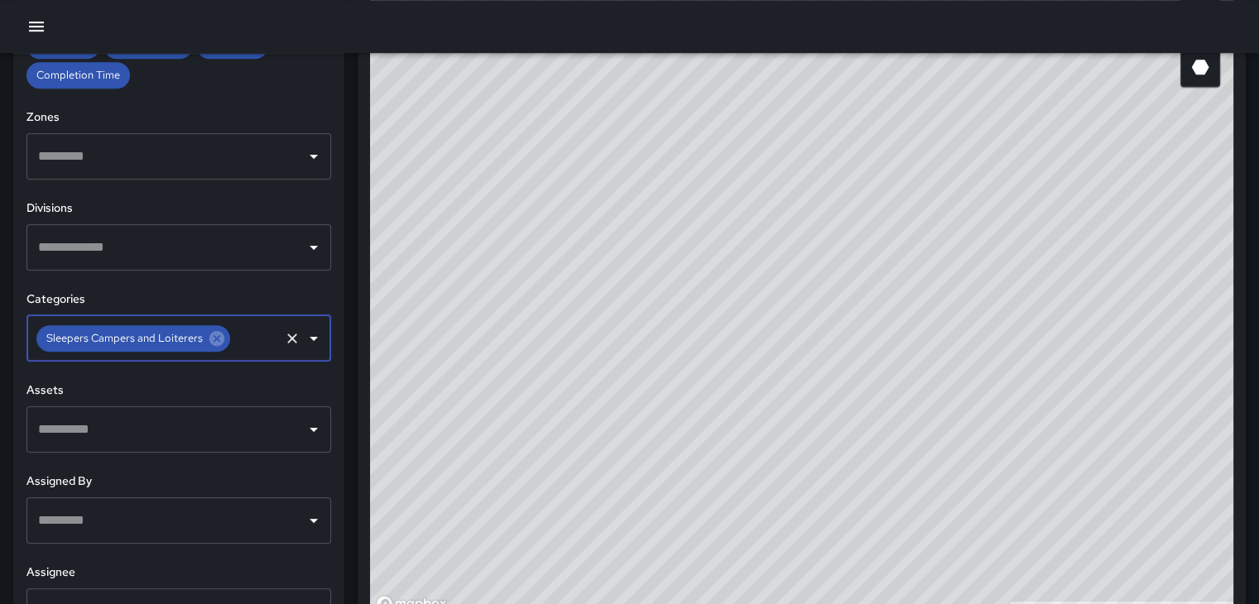
click at [307, 249] on icon "Open" at bounding box center [314, 248] width 20 height 20
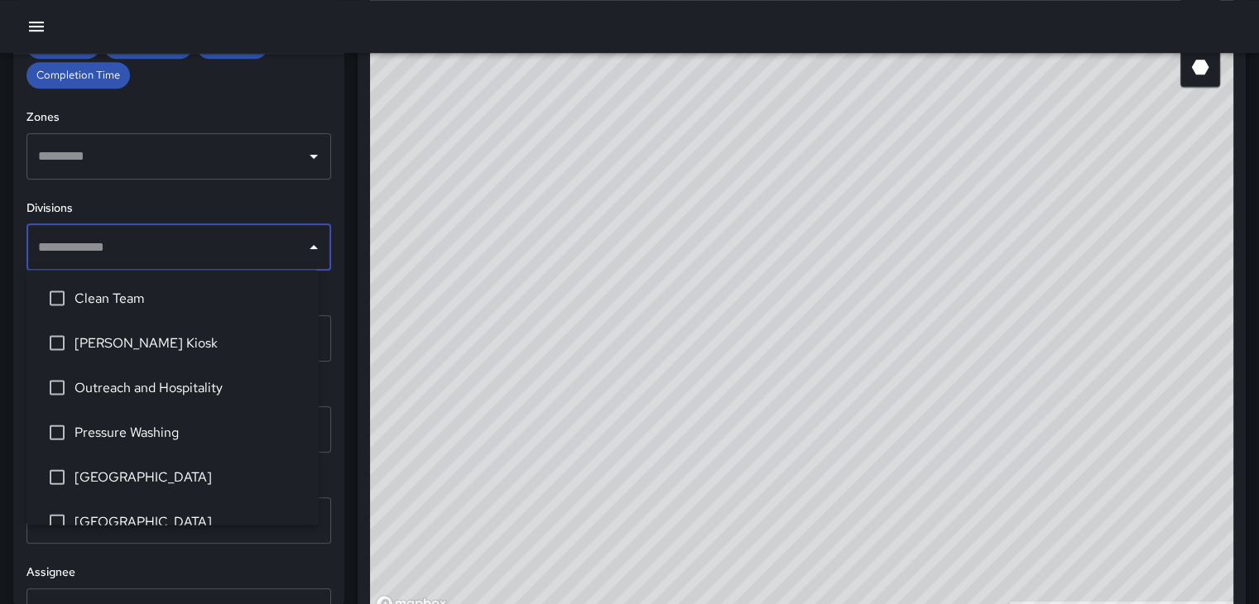
scroll to position [0, 0]
click at [304, 159] on icon "Open" at bounding box center [314, 156] width 20 height 20
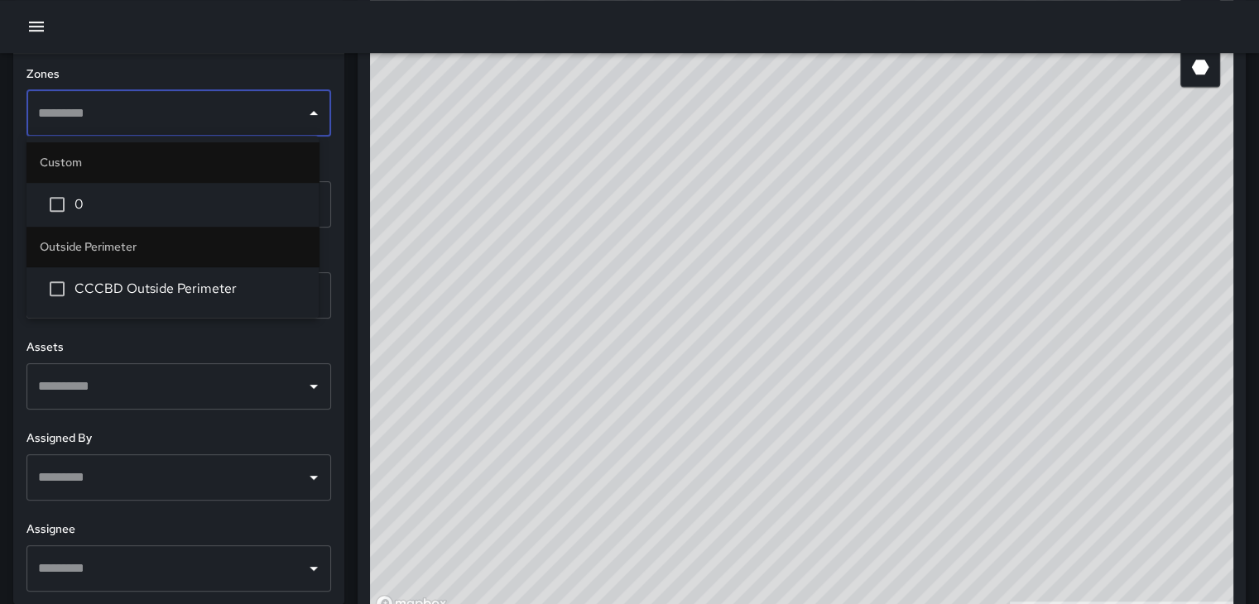
scroll to position [457, 0]
click at [304, 103] on icon "Close" at bounding box center [314, 113] width 20 height 20
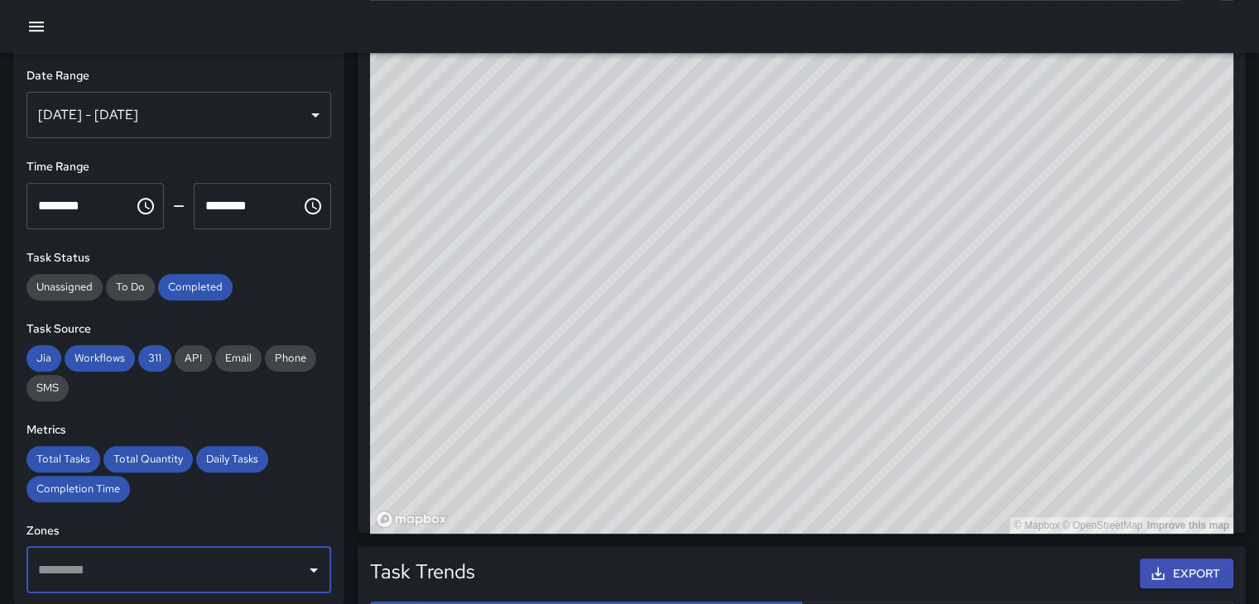
scroll to position [1076, 0]
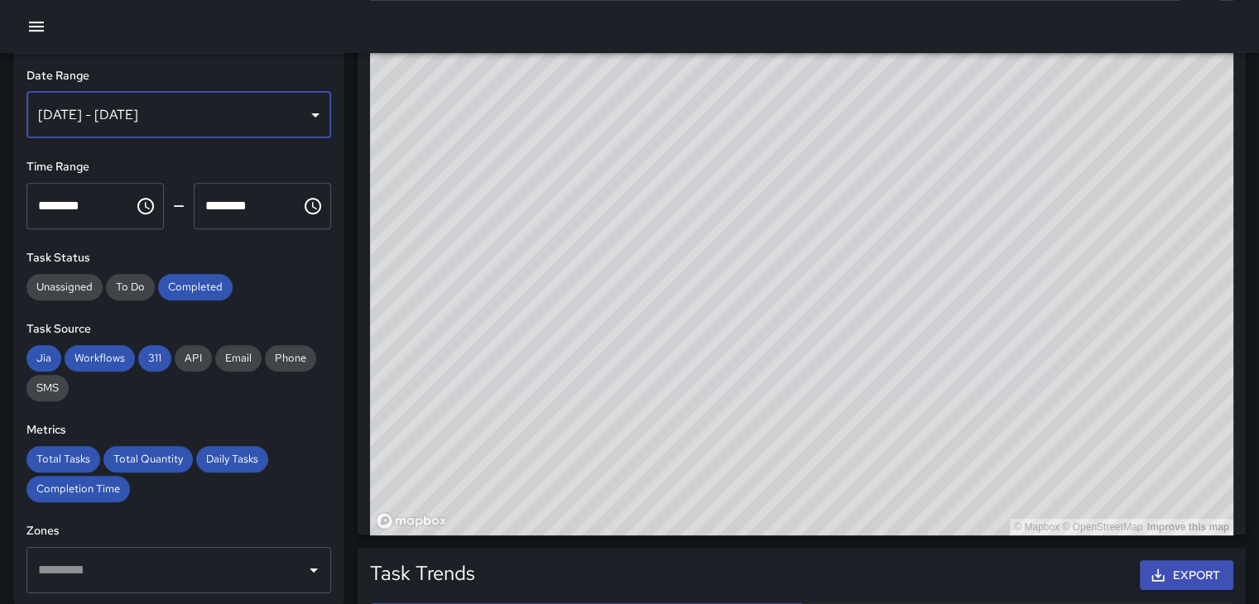
click at [300, 115] on div "[DATE] - [DATE]" at bounding box center [178, 115] width 305 height 46
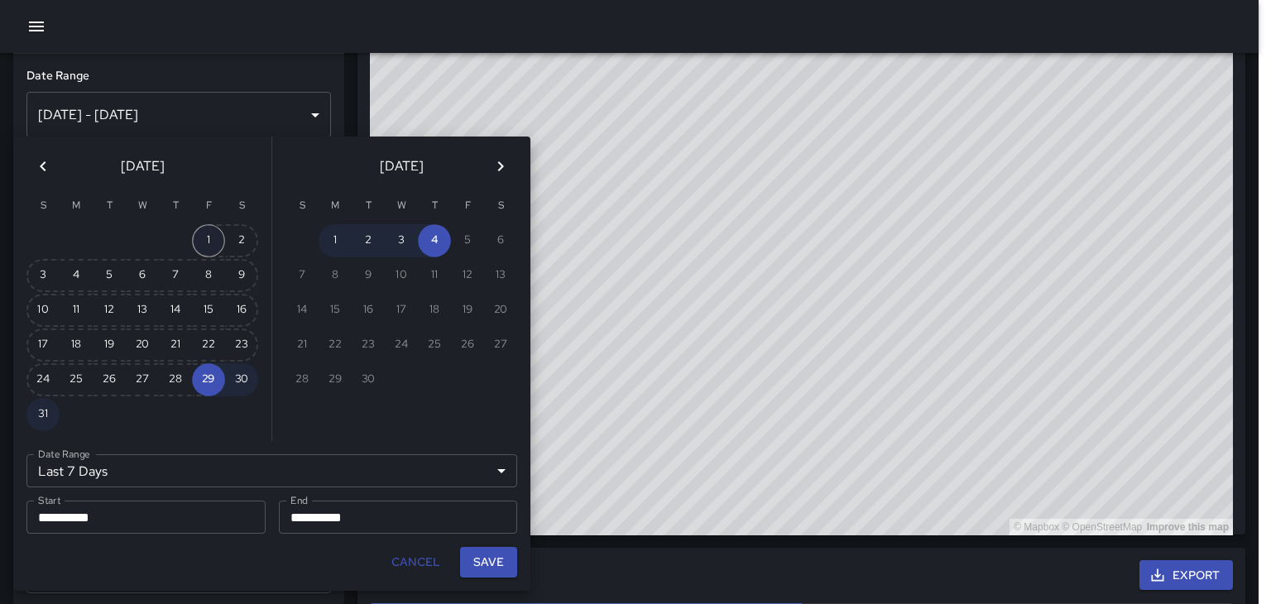
click at [195, 229] on button "1" at bounding box center [208, 240] width 33 height 33
type input "******"
type input "**********"
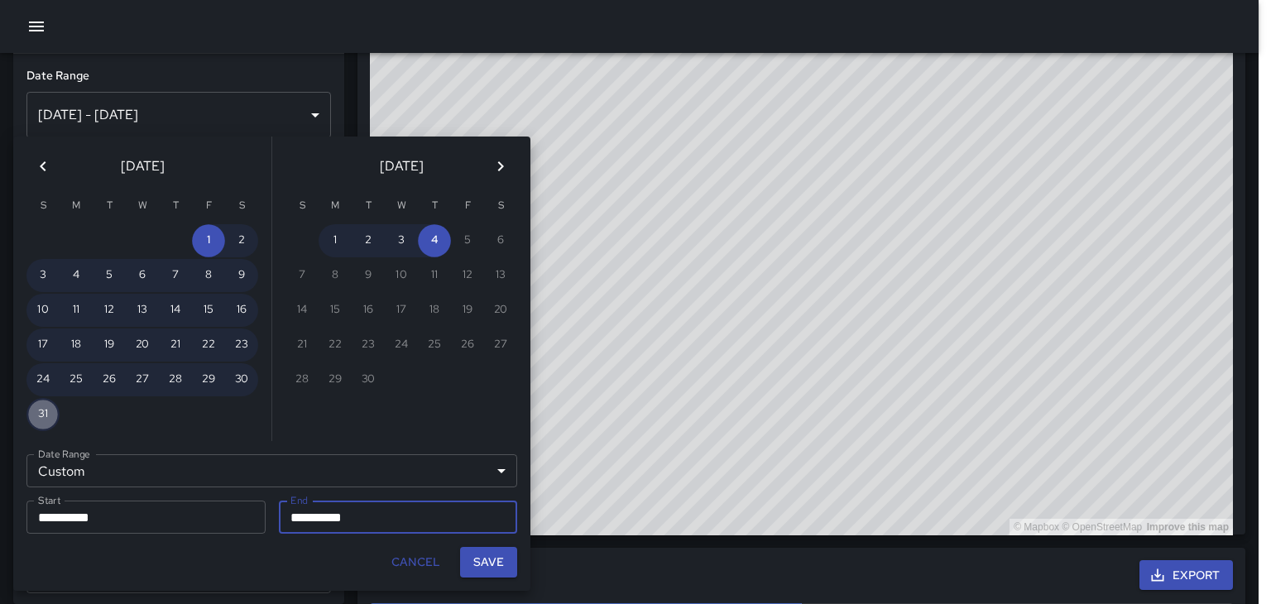
click at [46, 406] on button "31" at bounding box center [42, 414] width 33 height 33
type input "**********"
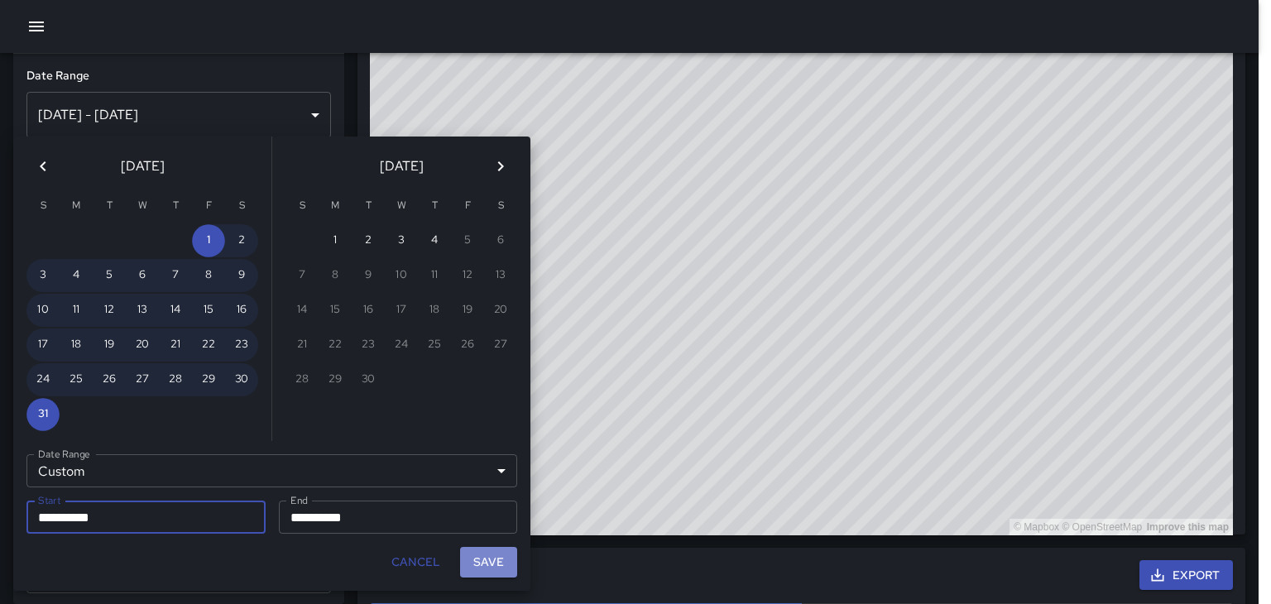
click at [463, 553] on button "Save" at bounding box center [488, 562] width 57 height 31
type input "**********"
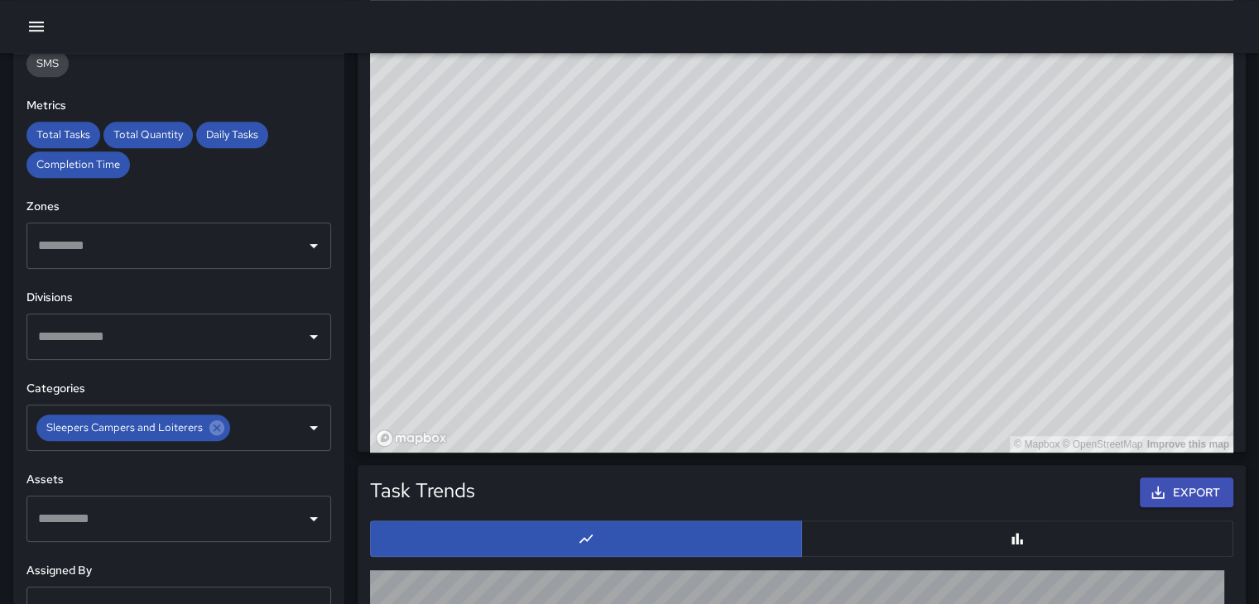
scroll to position [291, 0]
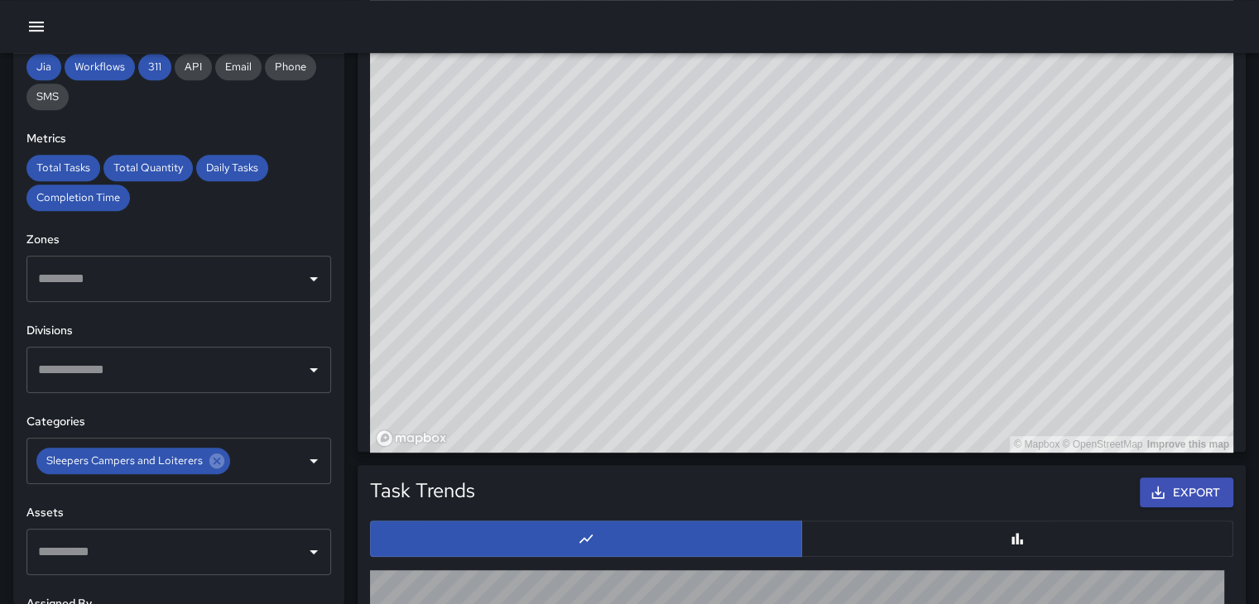
drag, startPoint x: 521, startPoint y: 233, endPoint x: 546, endPoint y: 346, distance: 115.3
click at [546, 346] on div "© Mapbox © OpenStreetMap Improve this map" at bounding box center [801, 122] width 863 height 662
drag, startPoint x: 632, startPoint y: 239, endPoint x: 715, endPoint y: 272, distance: 89.9
click at [701, 378] on div "© Mapbox © OpenStreetMap Improve this map" at bounding box center [801, 122] width 863 height 662
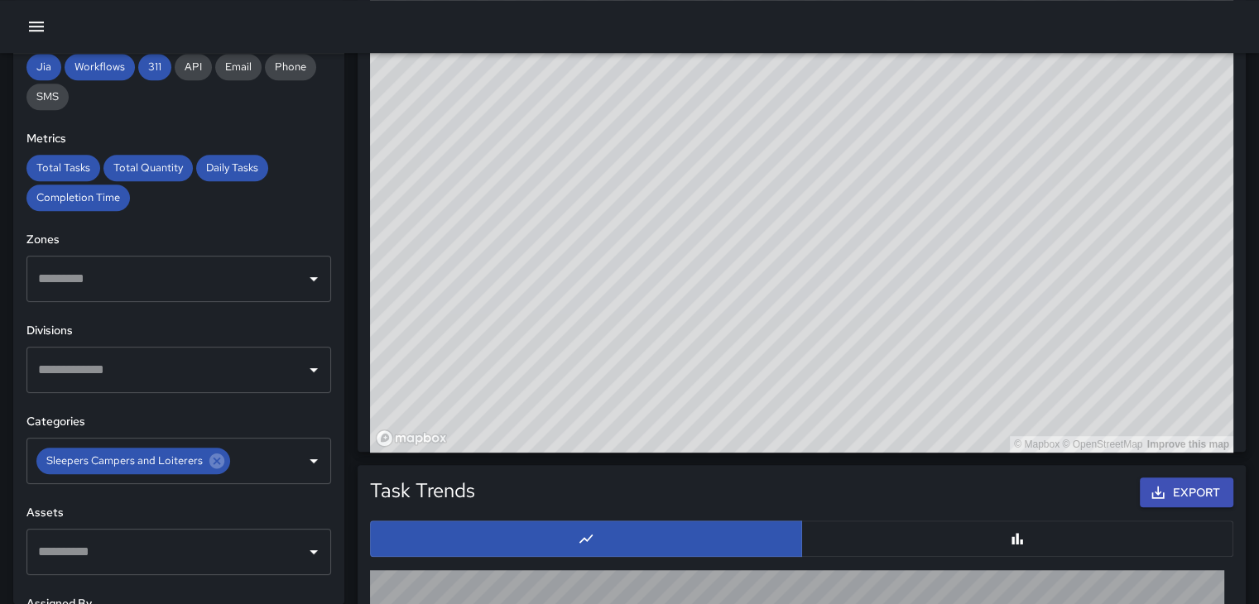
drag, startPoint x: 717, startPoint y: 269, endPoint x: 759, endPoint y: 77, distance: 196.6
click at [759, 77] on div "© Mapbox © OpenStreetMap Improve this map" at bounding box center [801, 122] width 863 height 662
drag, startPoint x: 702, startPoint y: 204, endPoint x: 777, endPoint y: 99, distance: 128.6
click at [796, 81] on div "© Mapbox © OpenStreetMap Improve this map" at bounding box center [801, 122] width 863 height 662
drag, startPoint x: 532, startPoint y: 224, endPoint x: 534, endPoint y: 272, distance: 48.0
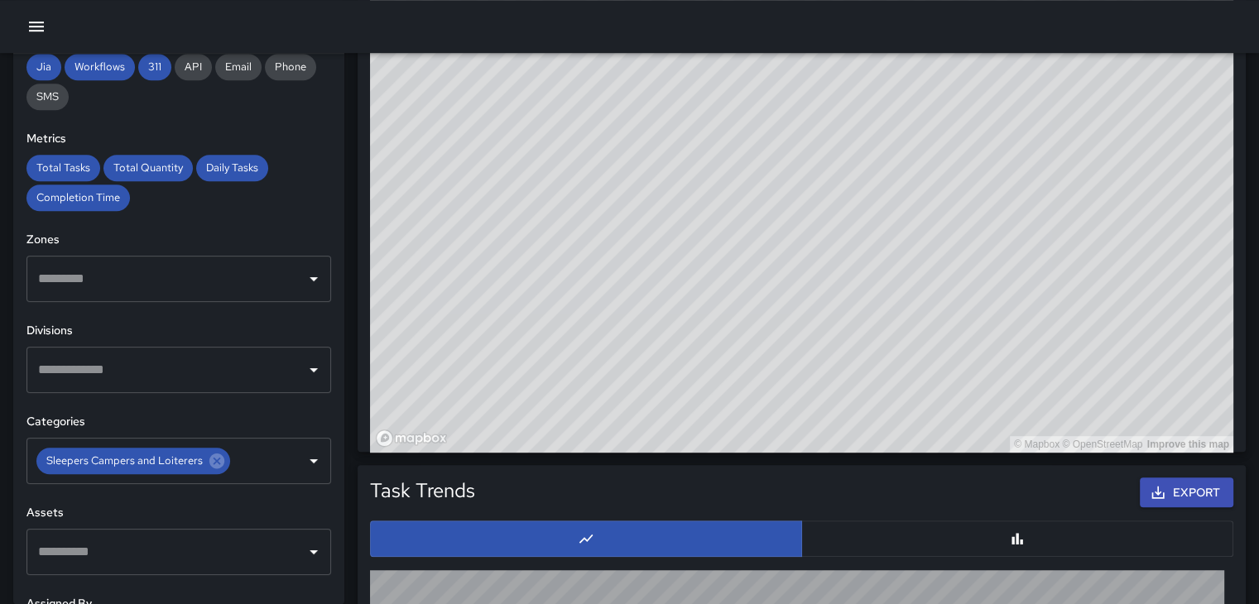
click at [611, 303] on div "© Mapbox © OpenStreetMap Improve this map" at bounding box center [801, 122] width 863 height 662
click at [211, 465] on icon at bounding box center [216, 461] width 15 height 15
click at [311, 459] on button "Open" at bounding box center [313, 460] width 23 height 23
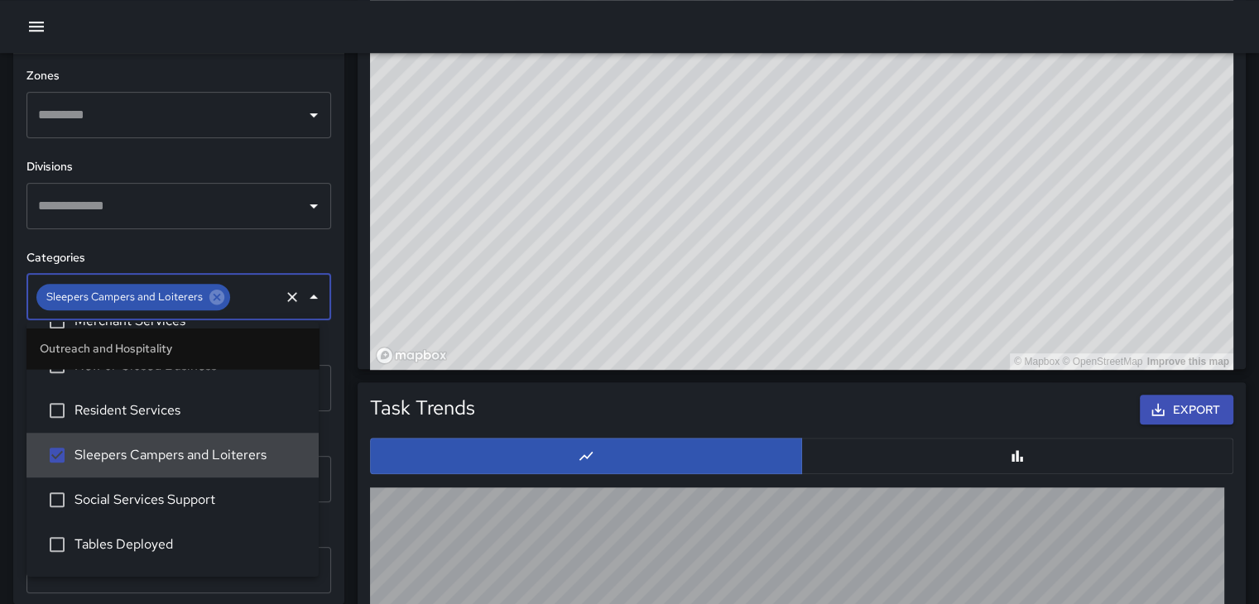
scroll to position [457, 0]
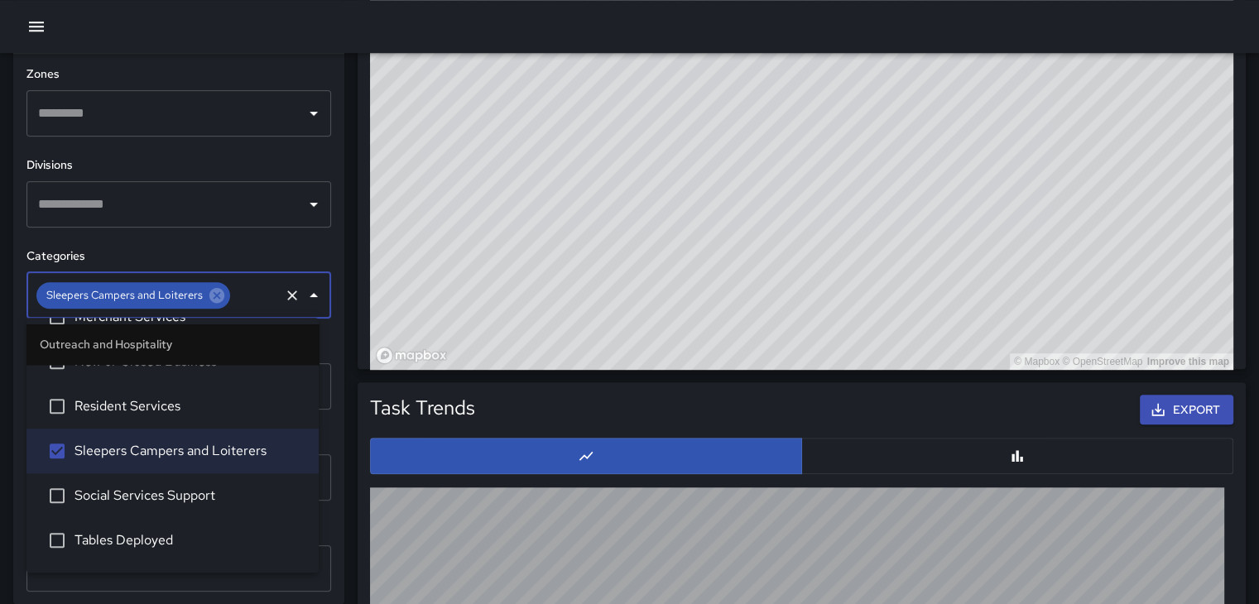
click at [304, 296] on icon "Close" at bounding box center [314, 296] width 20 height 20
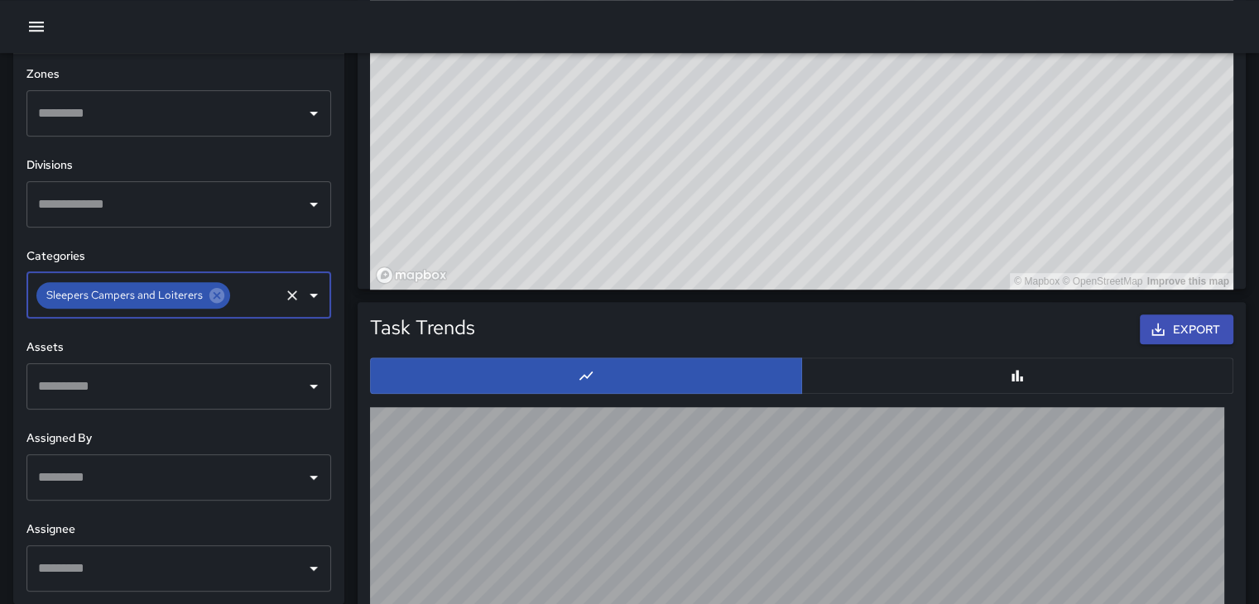
scroll to position [1324, 0]
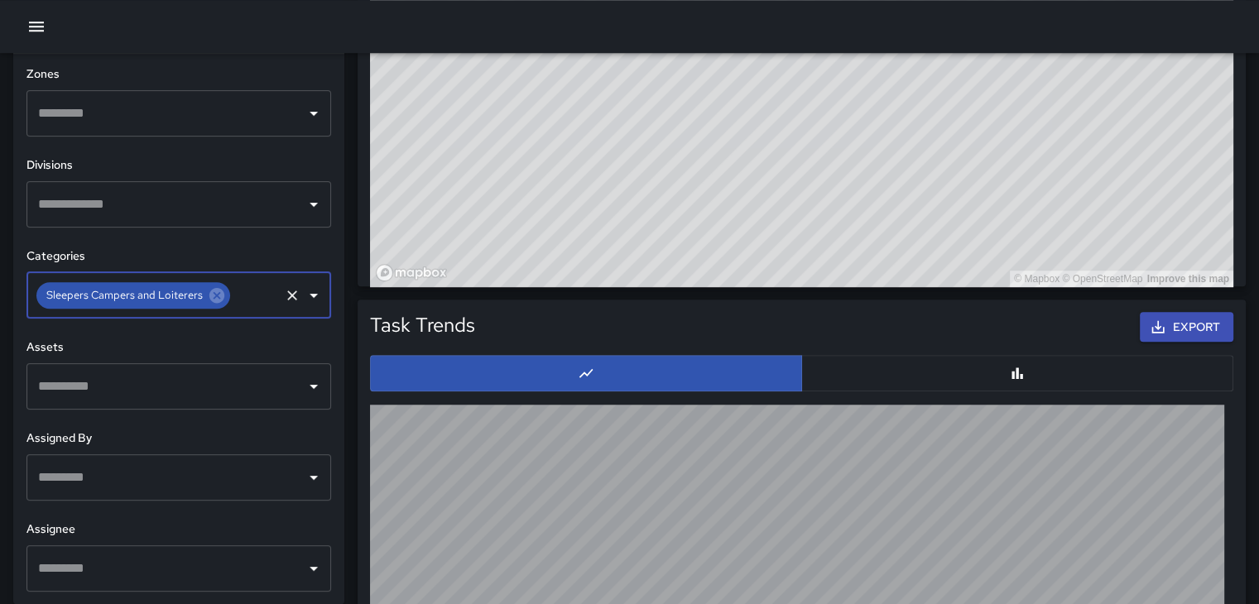
click at [249, 296] on input "text" at bounding box center [255, 295] width 45 height 31
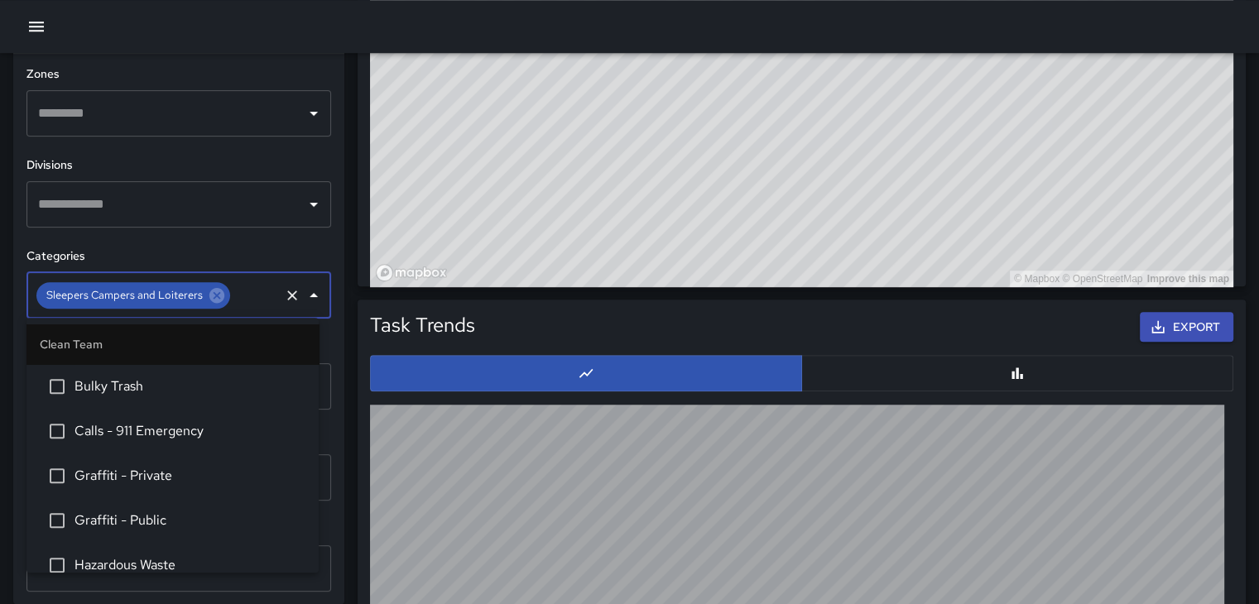
scroll to position [1390, 0]
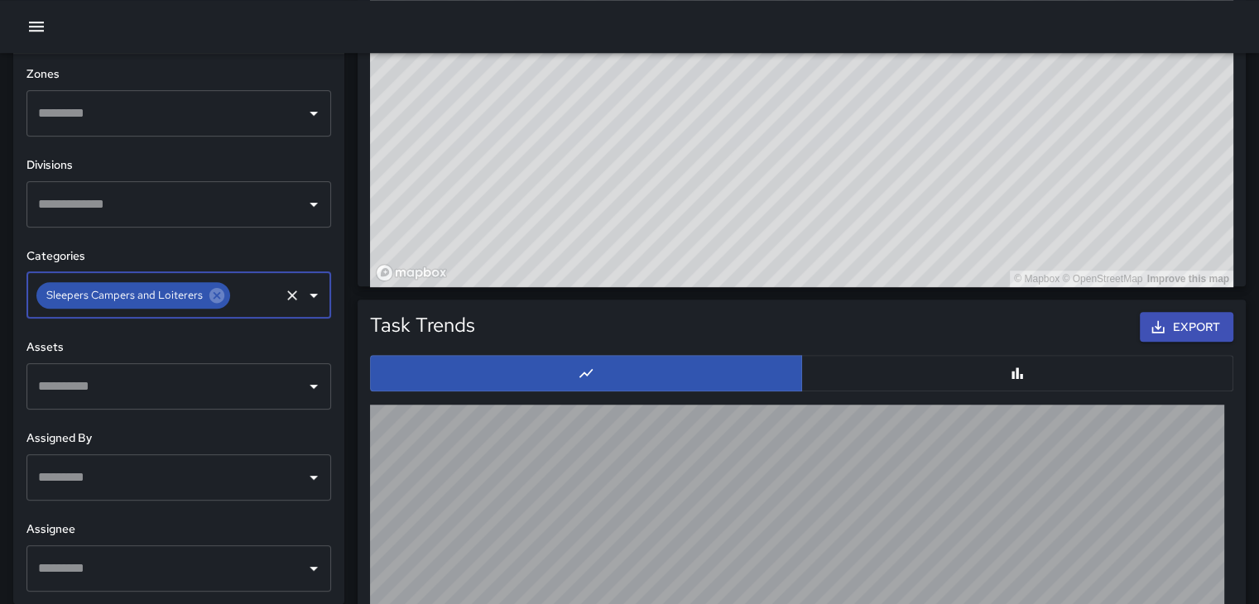
click at [260, 293] on input "text" at bounding box center [255, 295] width 45 height 31
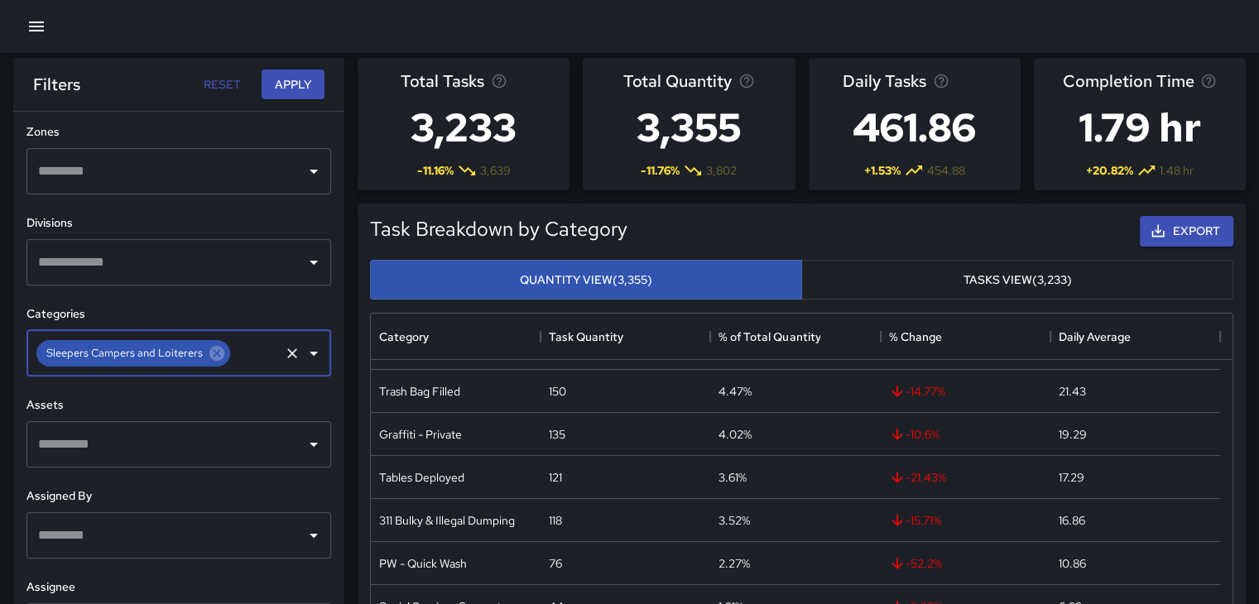
scroll to position [0, 0]
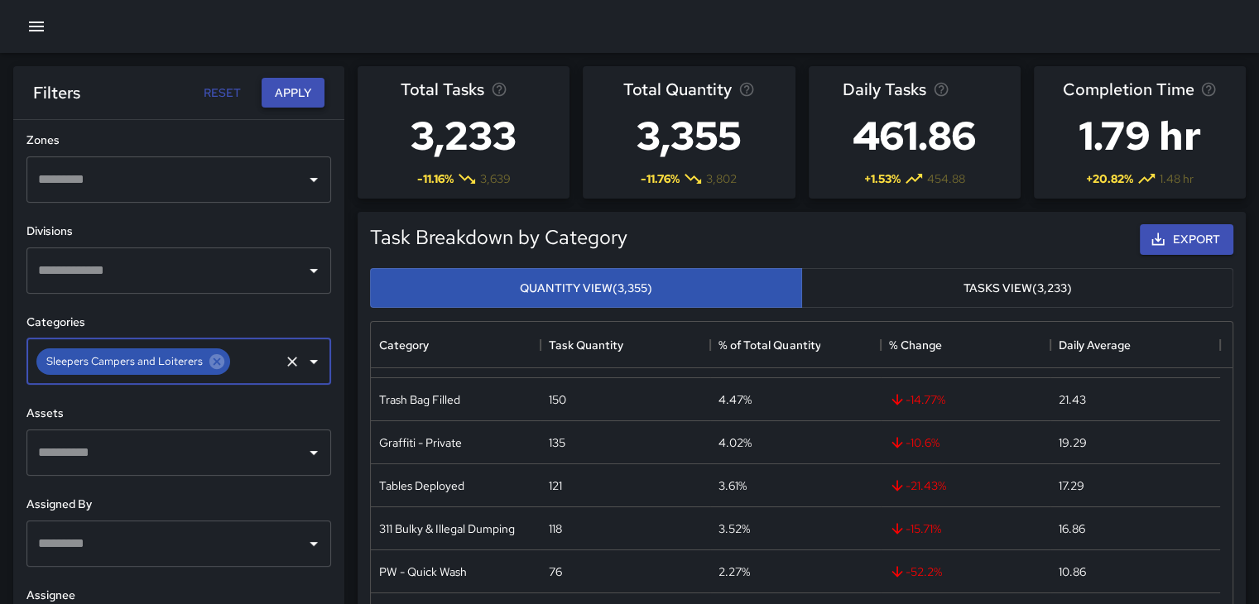
click at [309, 89] on button "Apply" at bounding box center [293, 93] width 63 height 31
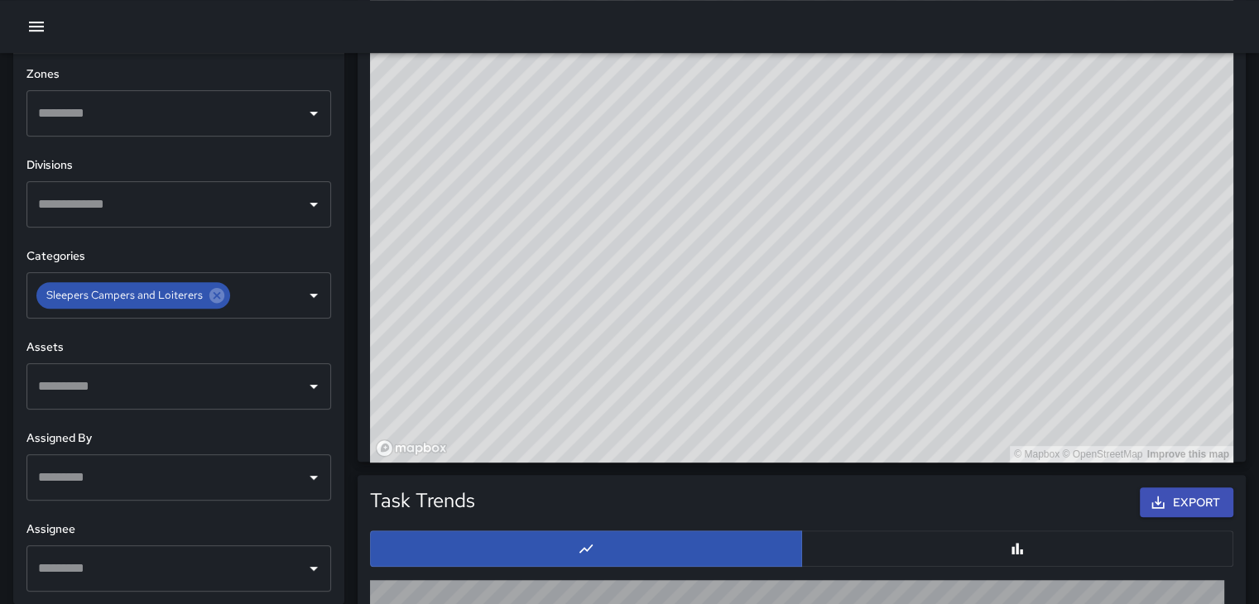
scroll to position [1159, 0]
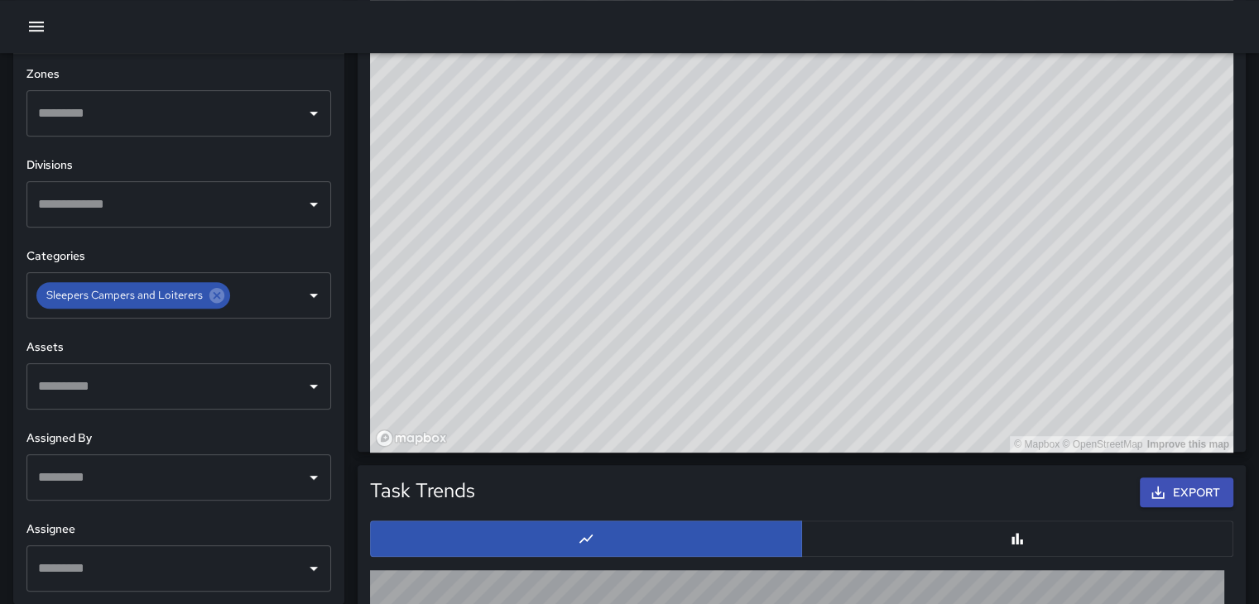
click at [1092, 298] on div "© Mapbox © OpenStreetMap Improve this map" at bounding box center [801, 122] width 863 height 662
drag, startPoint x: 940, startPoint y: 270, endPoint x: 960, endPoint y: 127, distance: 143.7
click at [960, 129] on div "© Mapbox © OpenStreetMap Improve this map" at bounding box center [801, 122] width 863 height 662
drag, startPoint x: 761, startPoint y: 190, endPoint x: 925, endPoint y: 231, distance: 168.2
click at [925, 231] on div "© Mapbox © OpenStreetMap Improve this map" at bounding box center [801, 122] width 863 height 662
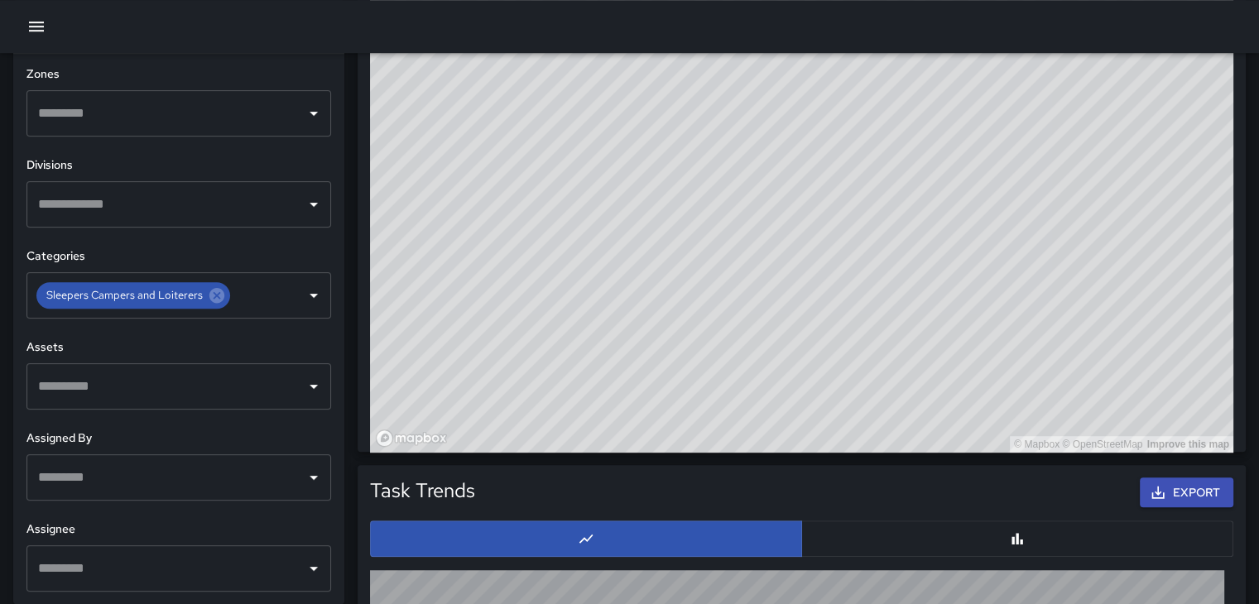
drag, startPoint x: 914, startPoint y: 249, endPoint x: 885, endPoint y: 265, distance: 33.0
click at [895, 222] on div "© Mapbox © OpenStreetMap Improve this map" at bounding box center [801, 122] width 863 height 662
drag, startPoint x: 851, startPoint y: 269, endPoint x: 851, endPoint y: 301, distance: 32.3
click at [848, 319] on div "© Mapbox © OpenStreetMap Improve this map" at bounding box center [801, 122] width 863 height 662
drag, startPoint x: 863, startPoint y: 319, endPoint x: 853, endPoint y: 293, distance: 28.3
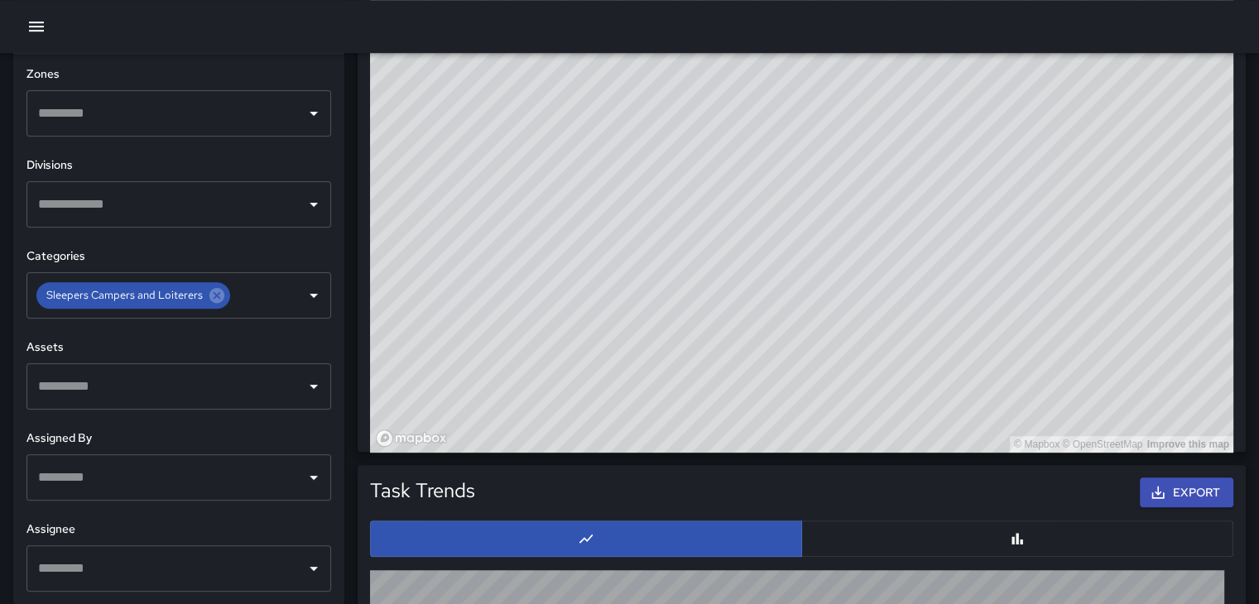
click at [853, 293] on div "© Mapbox © OpenStreetMap Improve this map" at bounding box center [801, 122] width 863 height 662
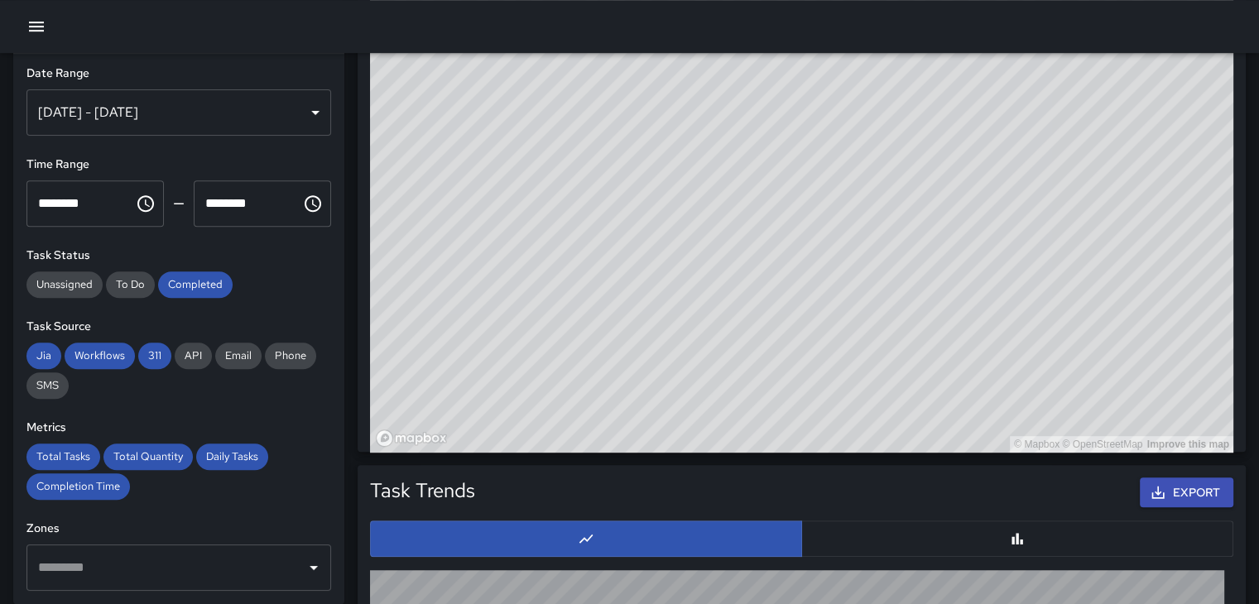
scroll to position [0, 0]
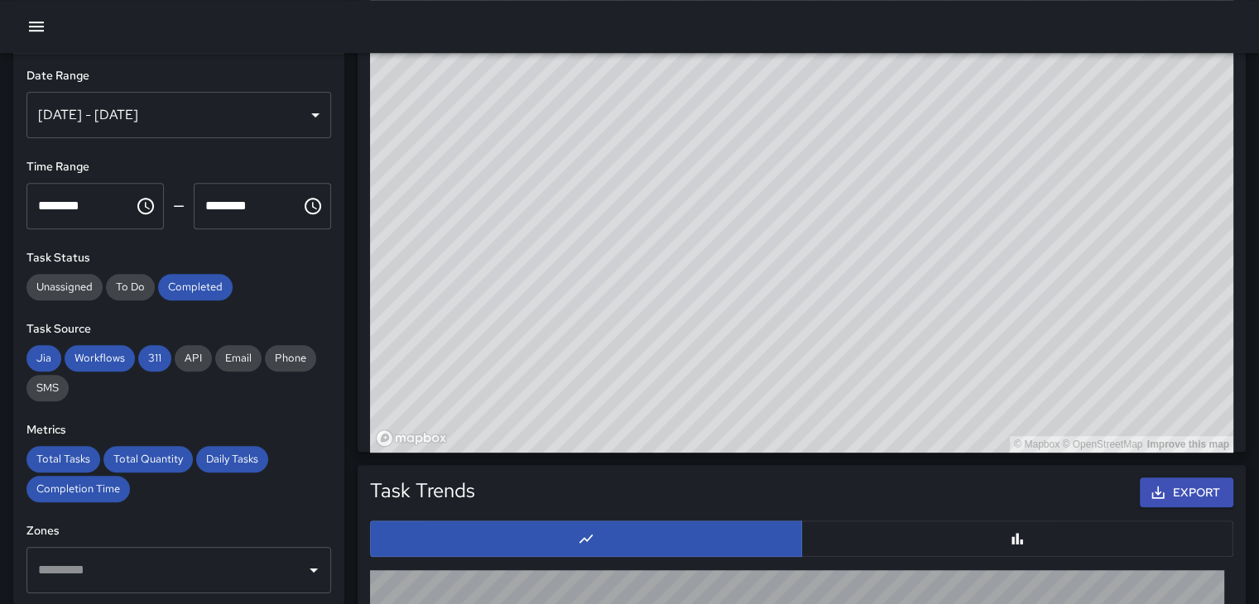
click at [755, 60] on div "© Mapbox © OpenStreetMap Improve this map" at bounding box center [801, 122] width 863 height 662
